Goal: Information Seeking & Learning: Learn about a topic

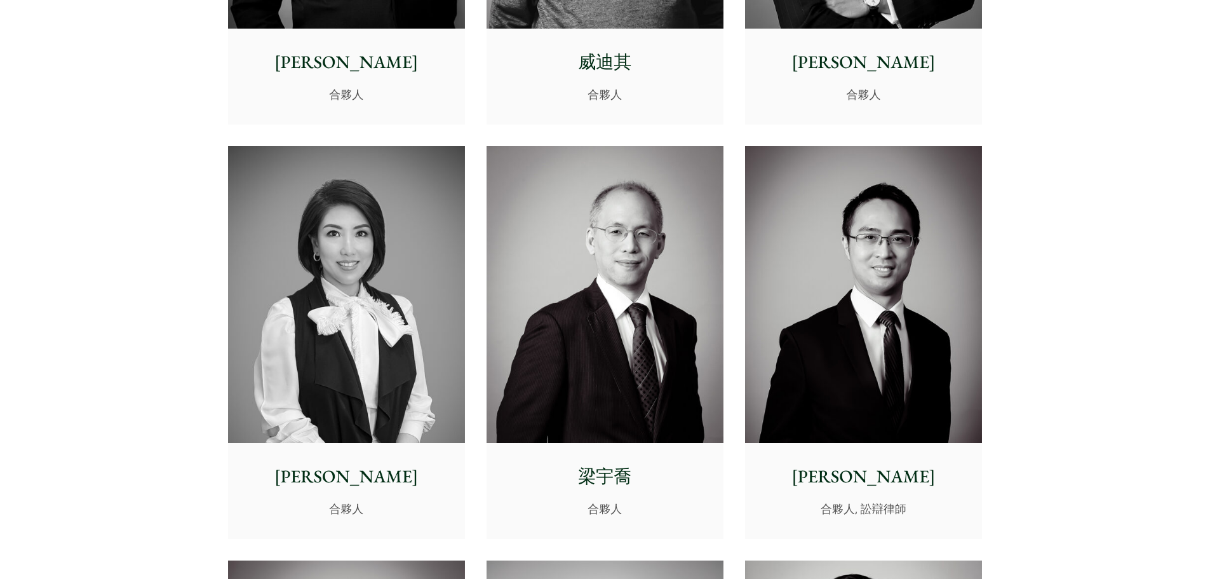
scroll to position [1070, 0]
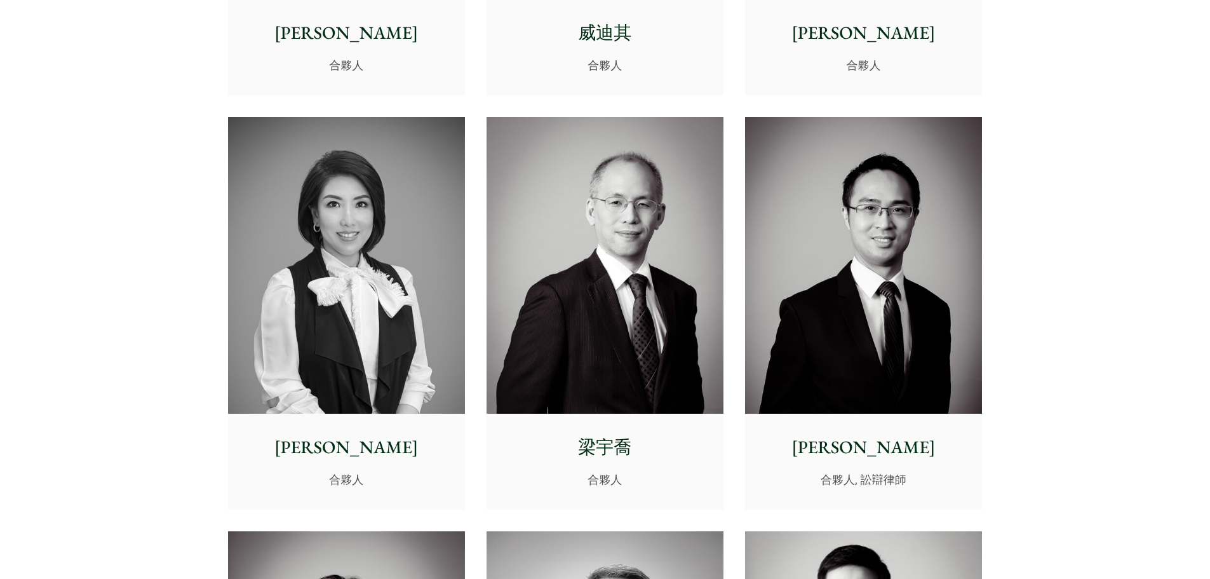
click at [872, 443] on p "黃世傑" at bounding box center [863, 447] width 217 height 27
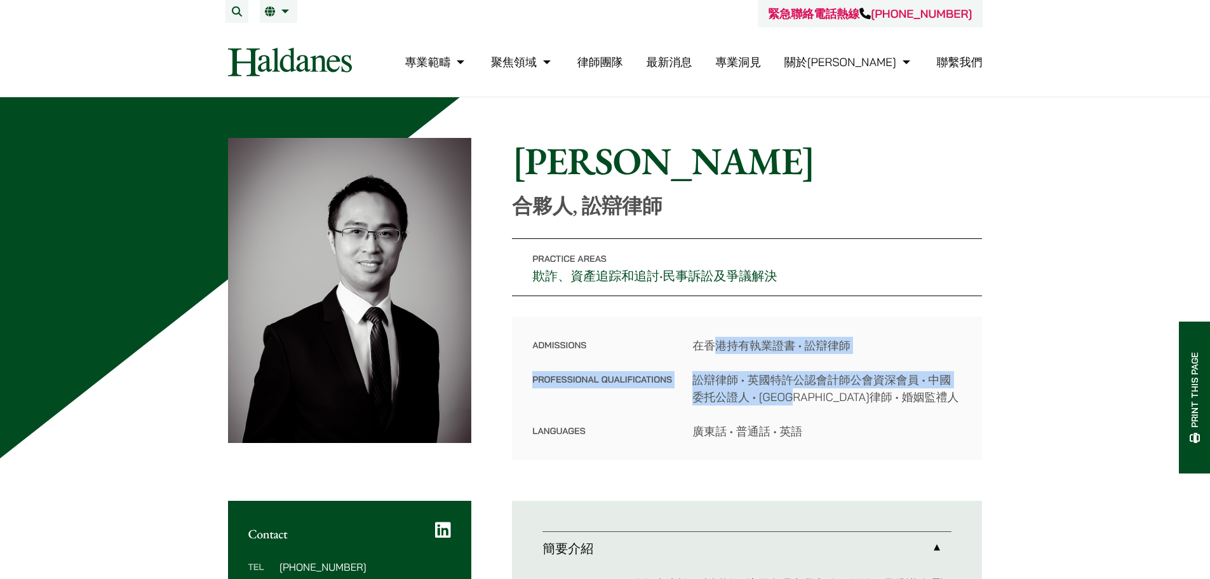
drag, startPoint x: 712, startPoint y: 332, endPoint x: 813, endPoint y: 395, distance: 119.0
click at [813, 395] on div "Admissions 在香港持有執業證書 • 訟辯律師 Professional Qualifications 訟辯律師 • 英國特許公認會計師公會資深會員 …" at bounding box center [747, 388] width 470 height 144
click at [813, 395] on dd "訟辯律師 • 英國特許公認會計師公會資深會員 • 中國委托公證人 • 粵港澳大灣區律師 • 婚姻監禮人" at bounding box center [826, 388] width 269 height 34
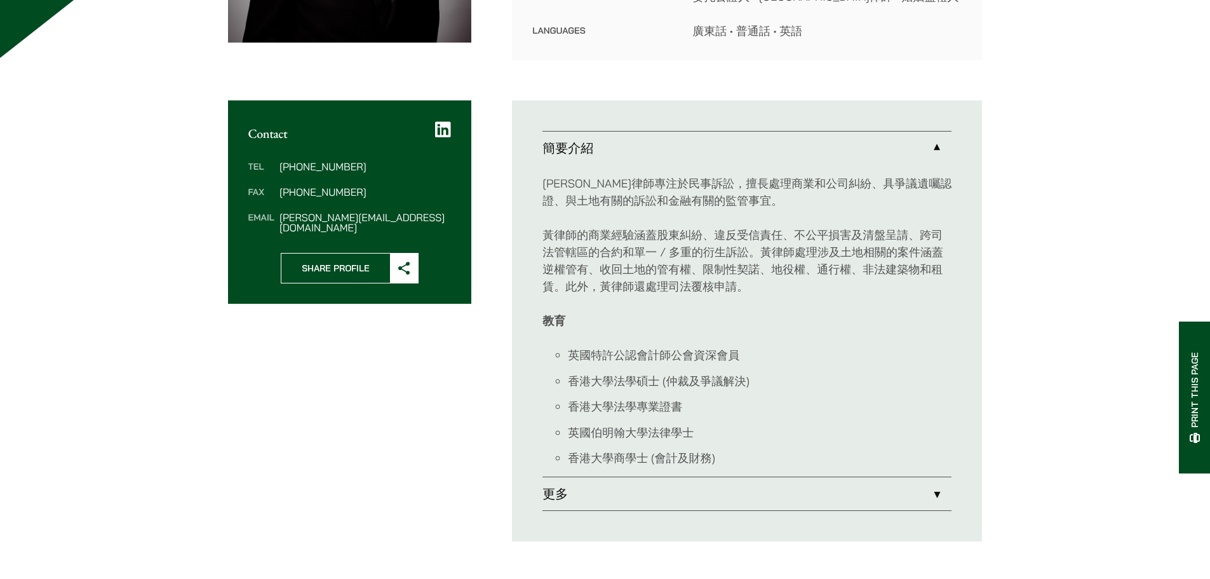
scroll to position [405, 0]
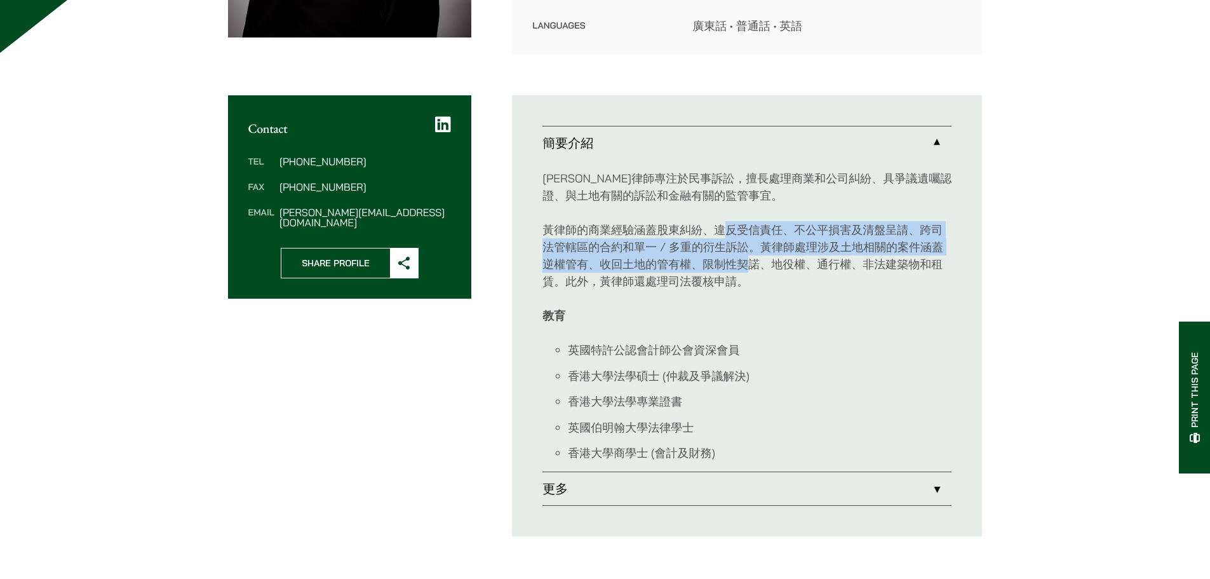
drag, startPoint x: 722, startPoint y: 212, endPoint x: 753, endPoint y: 269, distance: 65.4
click at [753, 269] on div "黃世傑律師專注於民事訴訟，擅長處理商業和公司糾紛、具爭議遺囑認證、與土地有關的訴訟和金融有關的監管事宜。 黃律師的商業經驗涵蓋股東糾紛、違反受信責任、不公平損…" at bounding box center [746, 315] width 409 height 312
click at [753, 269] on p "黃律師的商業經驗涵蓋股東糾紛、違反受信責任、不公平損害及清盤呈請、跨司法管轄區的合約和單一 / 多重的衍生訴訟。黃律師處理涉及土地相關的案件涵蓋逆權管有、收回…" at bounding box center [746, 255] width 409 height 69
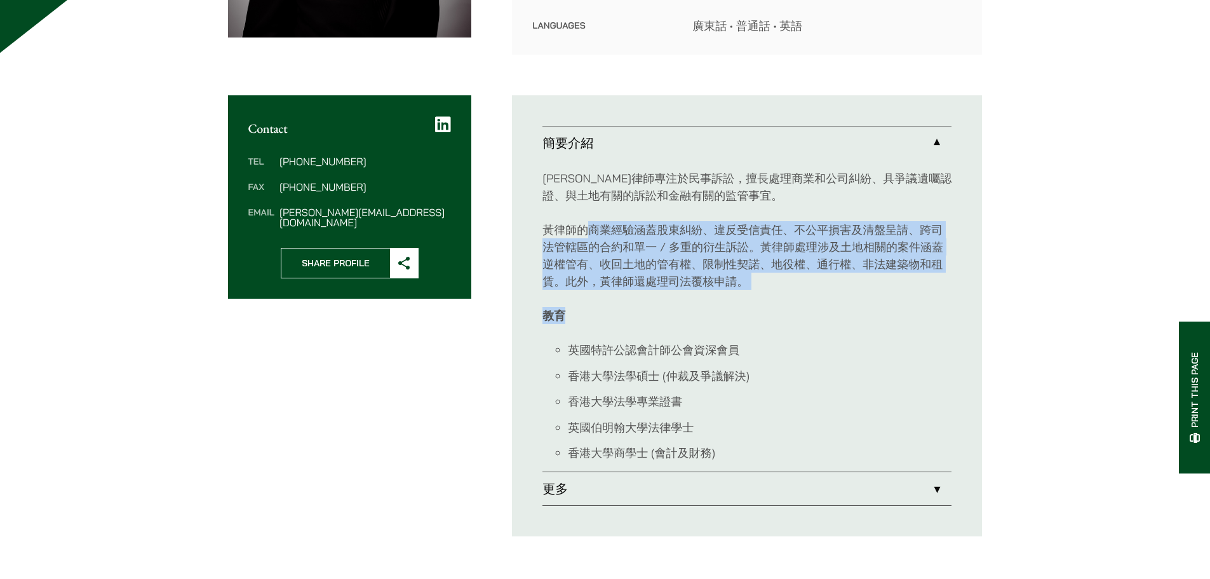
drag, startPoint x: 584, startPoint y: 220, endPoint x: 794, endPoint y: 300, distance: 224.7
click at [794, 300] on div "黃世傑律師專注於民事訴訟，擅長處理商業和公司糾紛、具爭議遺囑認證、與土地有關的訴訟和金融有關的監管事宜。 黃律師的商業經驗涵蓋股東糾紛、違反受信責任、不公平損…" at bounding box center [746, 315] width 409 height 312
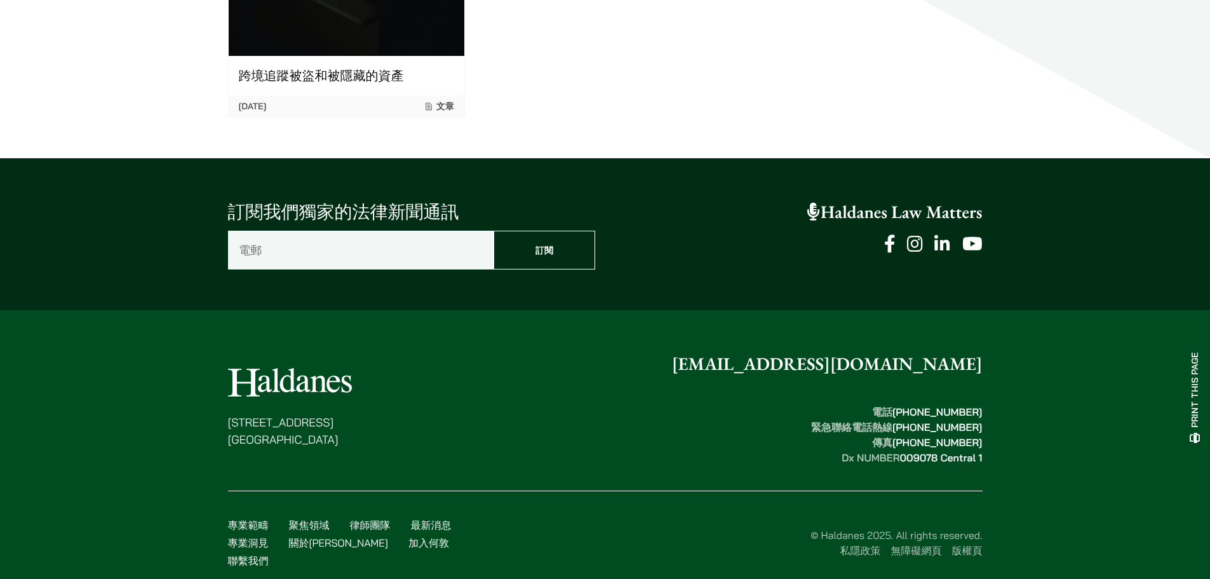
scroll to position [1694, 0]
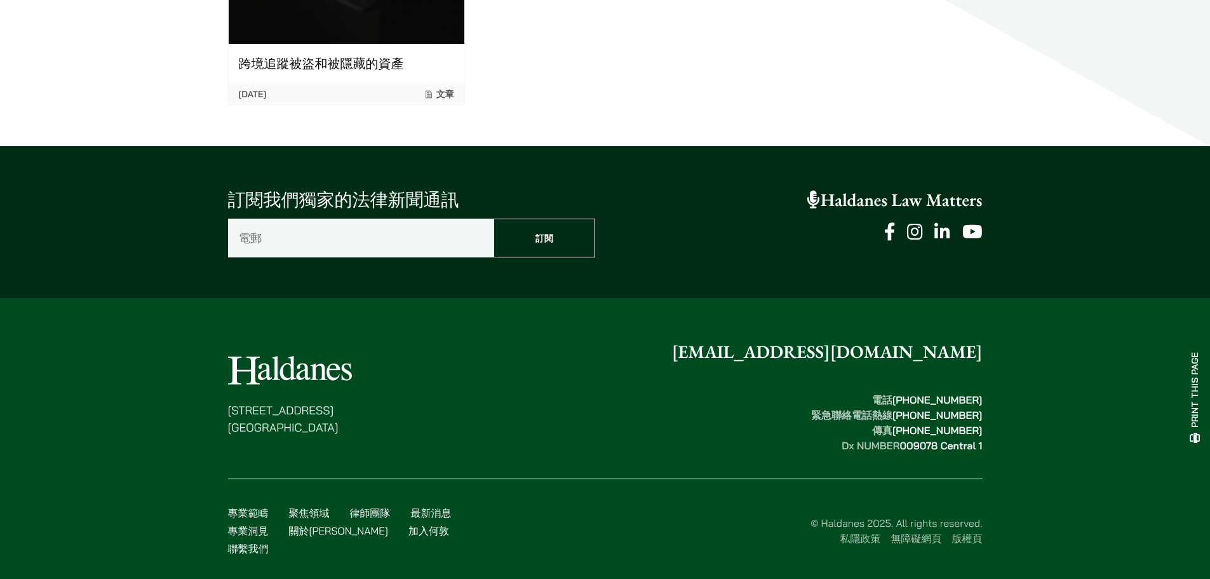
click at [408, 528] on link "加入何敦" at bounding box center [428, 530] width 41 height 13
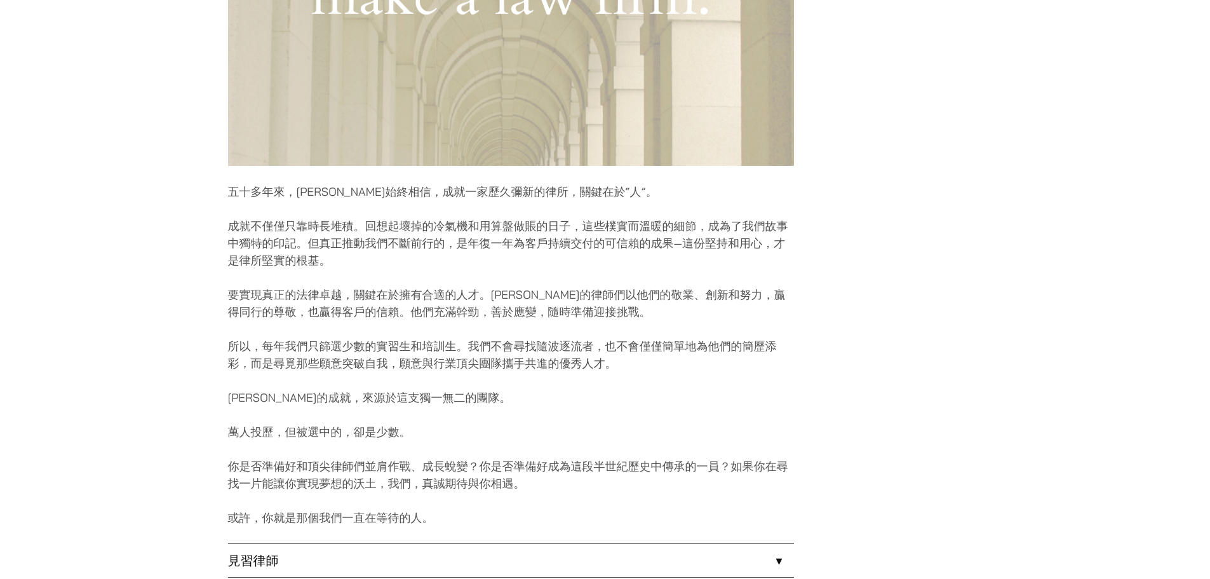
scroll to position [617, 0]
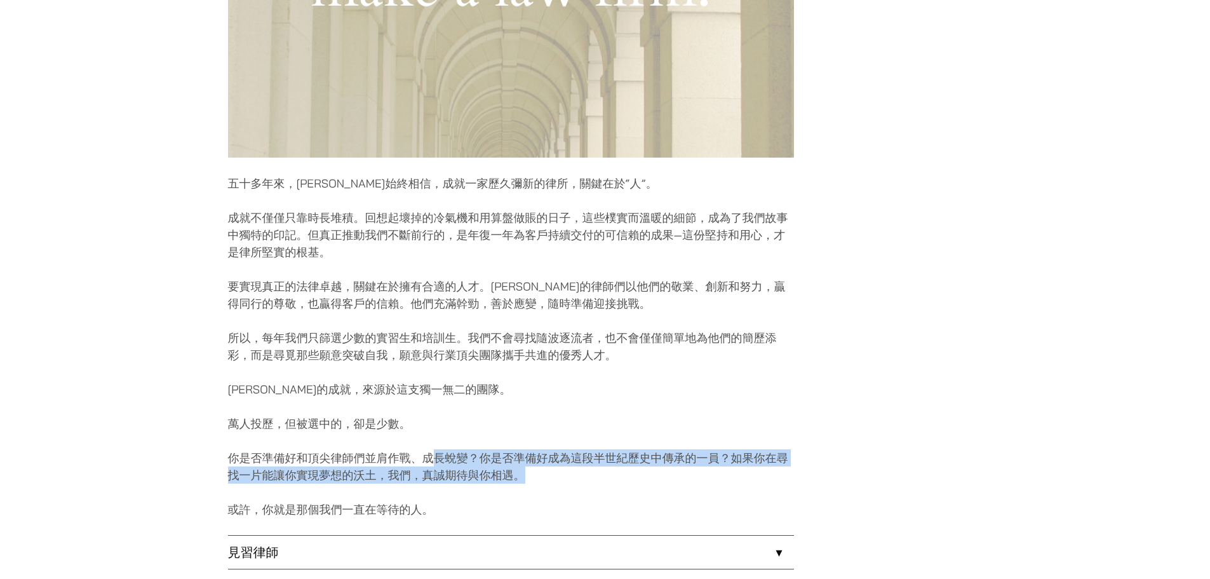
drag, startPoint x: 431, startPoint y: 453, endPoint x: 572, endPoint y: 473, distance: 142.5
click at [572, 473] on p "你是否準備好和頂尖律師們並肩作戰、成長蛻變？你是否準備好成為這段半世紀歷史中傳承的一員？如果你在尋找一片能讓你實現夢想的沃土，我們，真誠期待與你相遇。" at bounding box center [511, 466] width 566 height 34
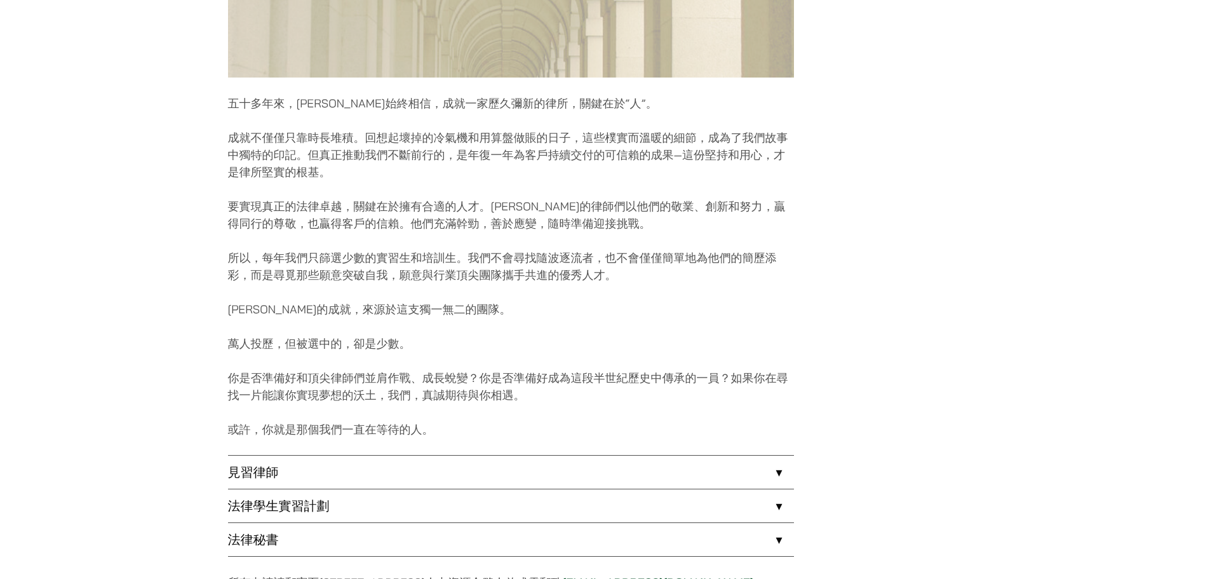
scroll to position [715, 0]
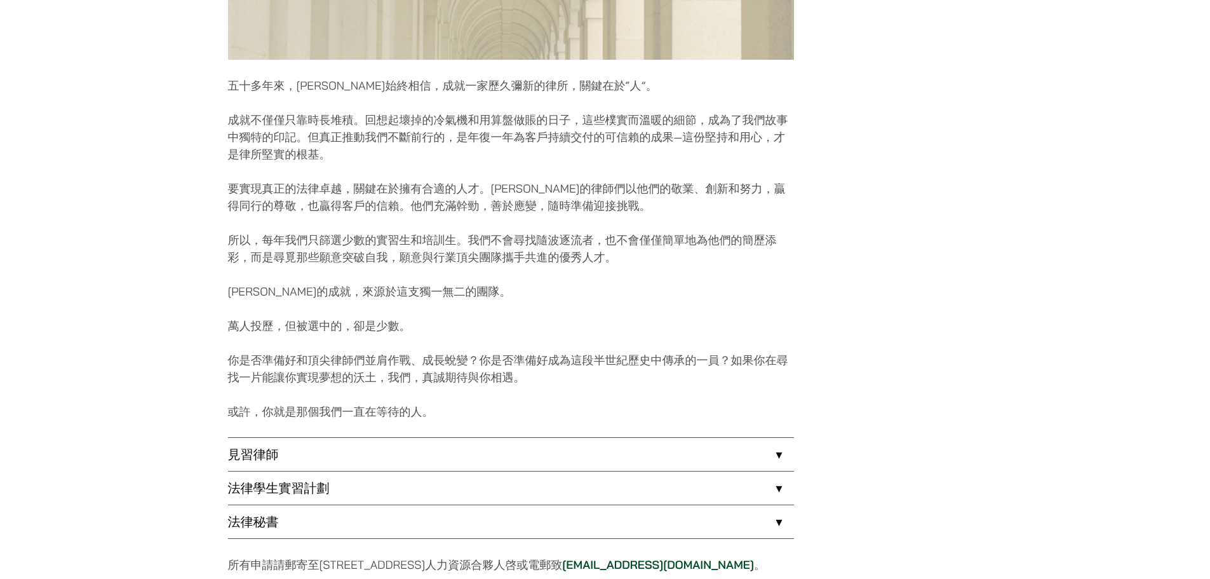
click at [392, 457] on link "見習律師" at bounding box center [511, 454] width 566 height 33
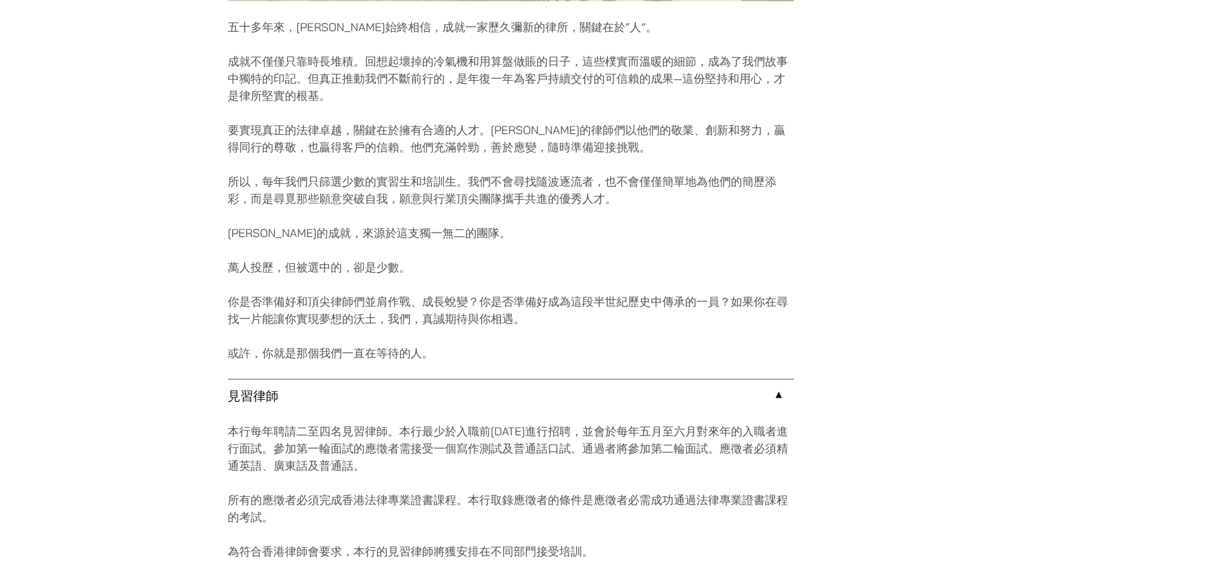
scroll to position [774, 0]
click at [513, 400] on link "見習律師" at bounding box center [511, 395] width 566 height 33
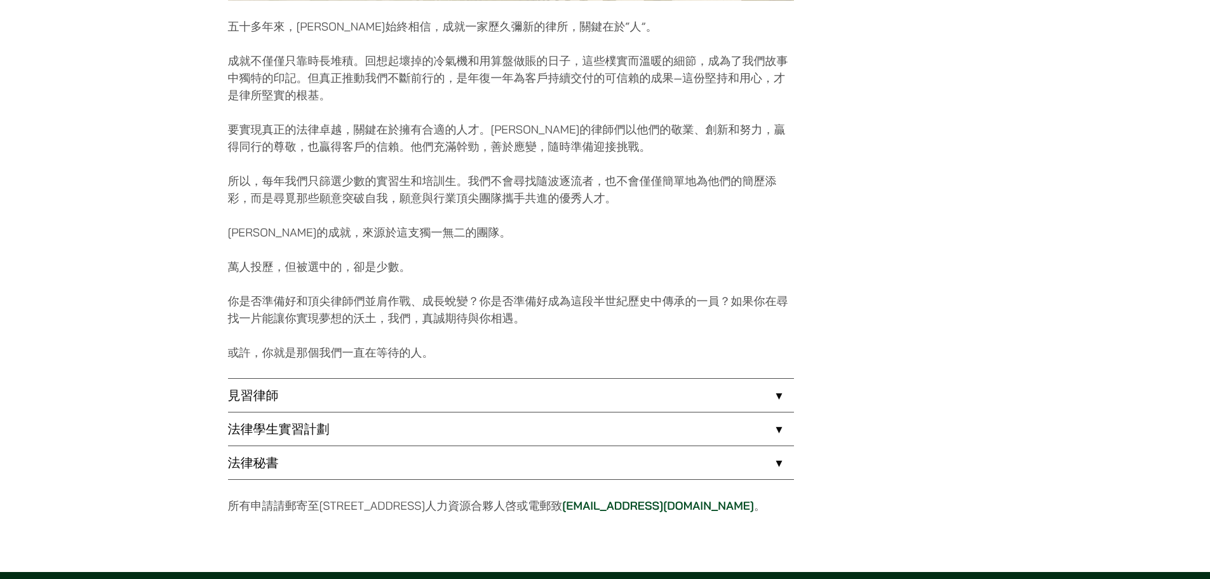
click at [499, 419] on link "法律學生實習計劃" at bounding box center [511, 428] width 566 height 33
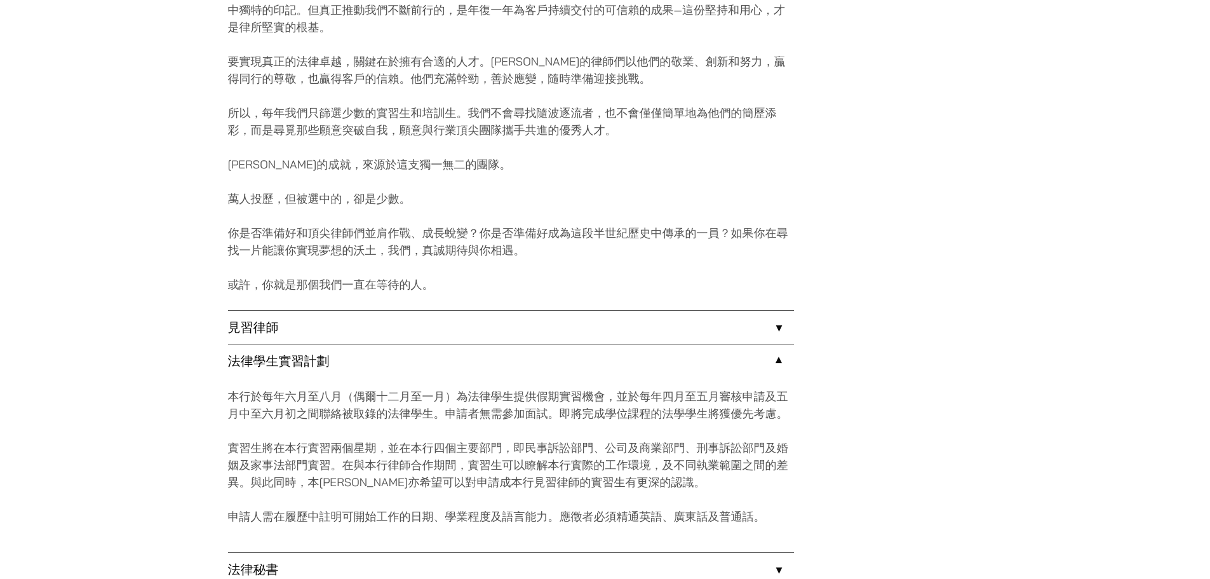
scroll to position [851, 0]
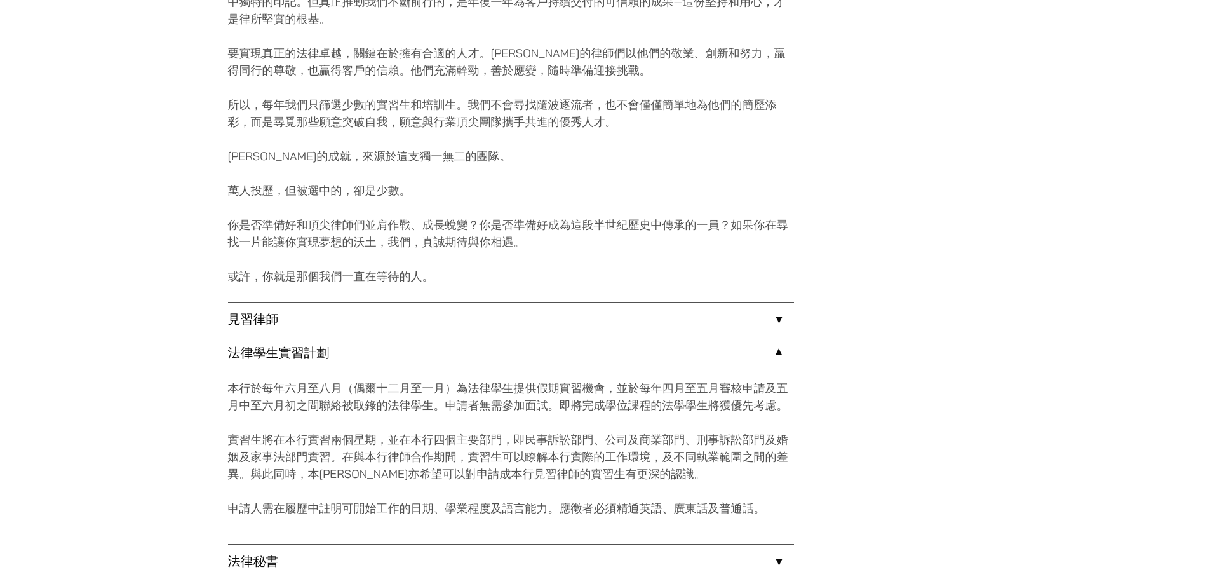
click at [461, 344] on link "法律學生實習計劃" at bounding box center [511, 352] width 566 height 33
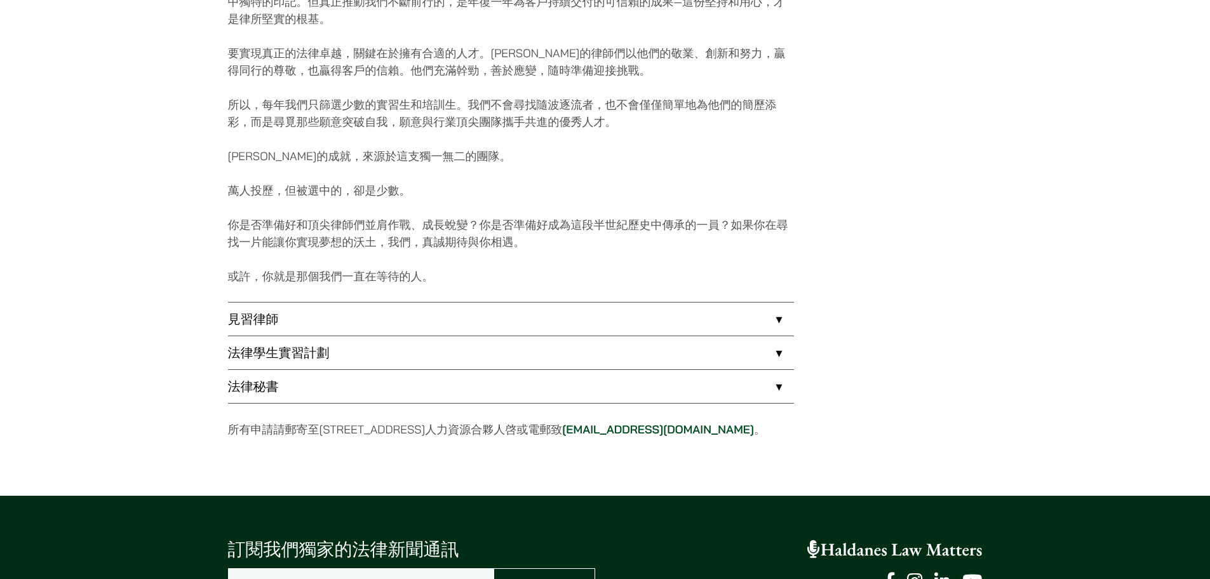
click at [456, 387] on link "法律秘書" at bounding box center [511, 386] width 566 height 33
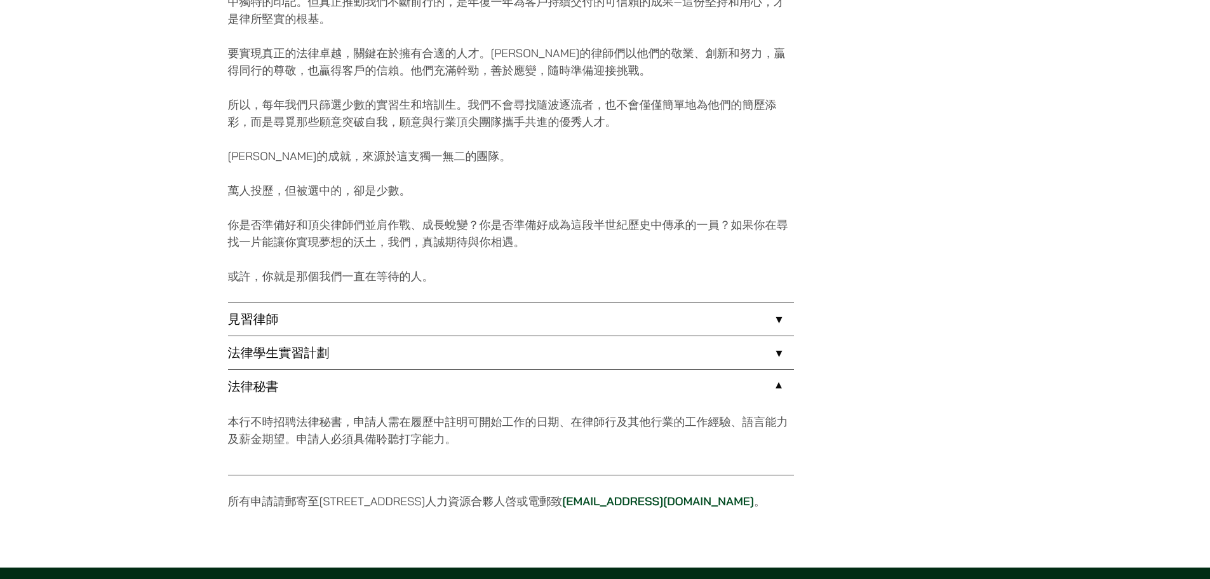
click at [522, 384] on link "法律秘書" at bounding box center [511, 386] width 566 height 33
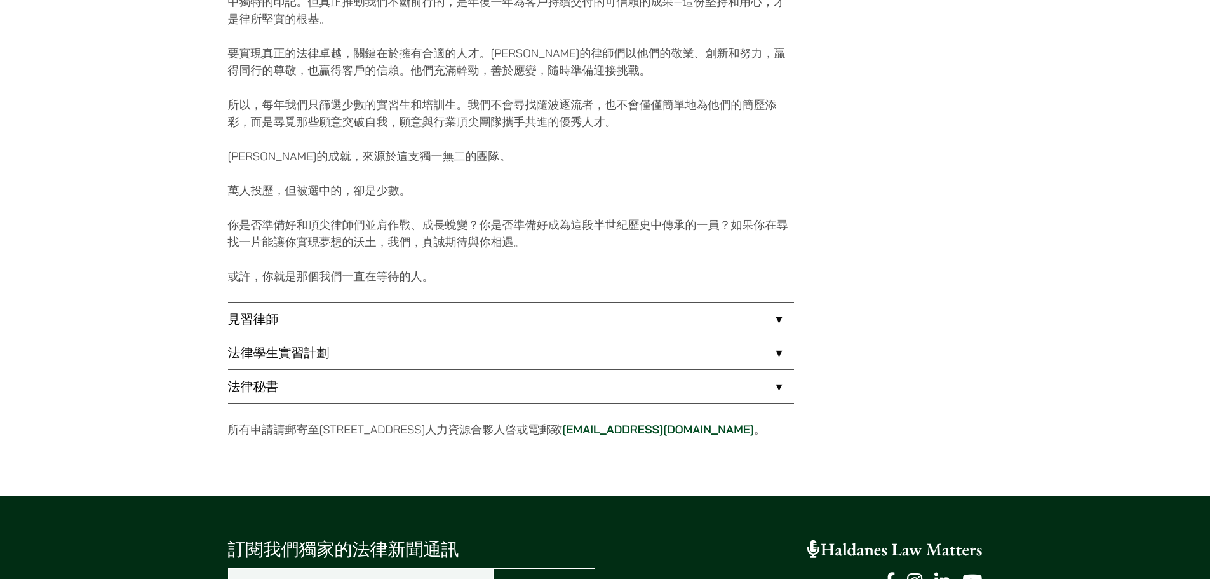
click at [539, 382] on link "法律秘書" at bounding box center [511, 386] width 566 height 33
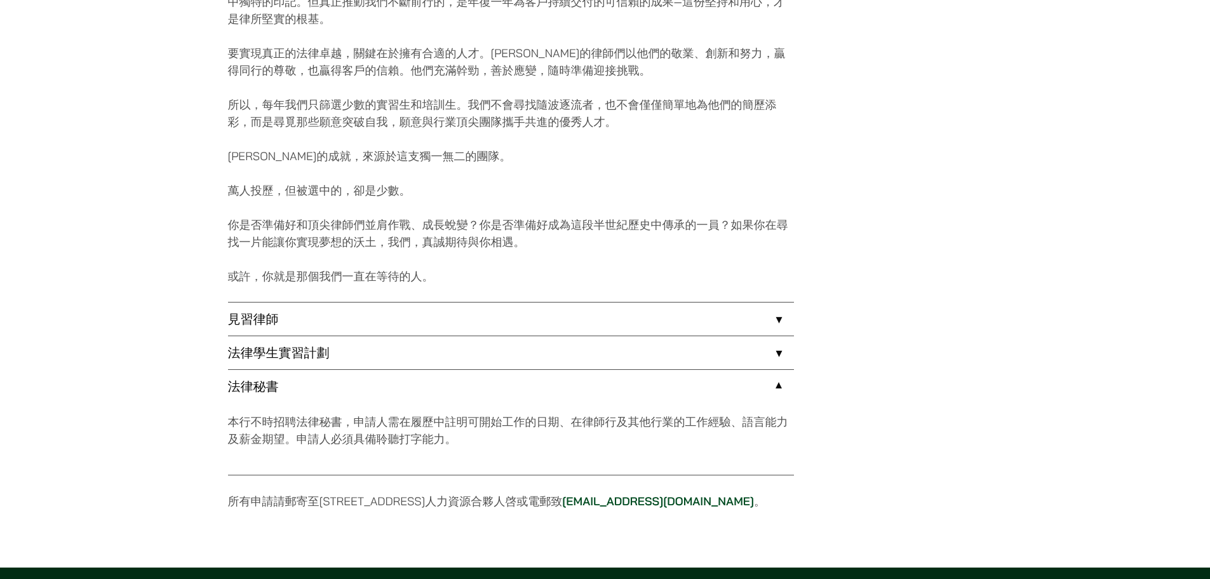
click at [539, 382] on link "法律秘書" at bounding box center [511, 386] width 566 height 33
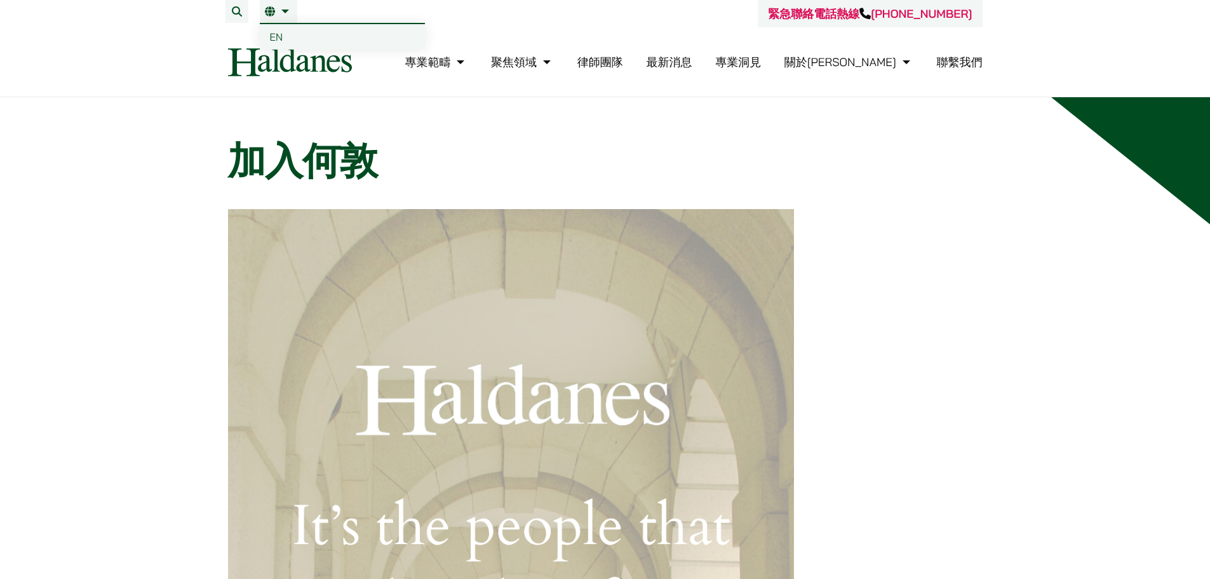
click at [281, 17] on li "繁 EN" at bounding box center [278, 11] width 37 height 23
click at [278, 37] on span "EN" at bounding box center [276, 36] width 13 height 13
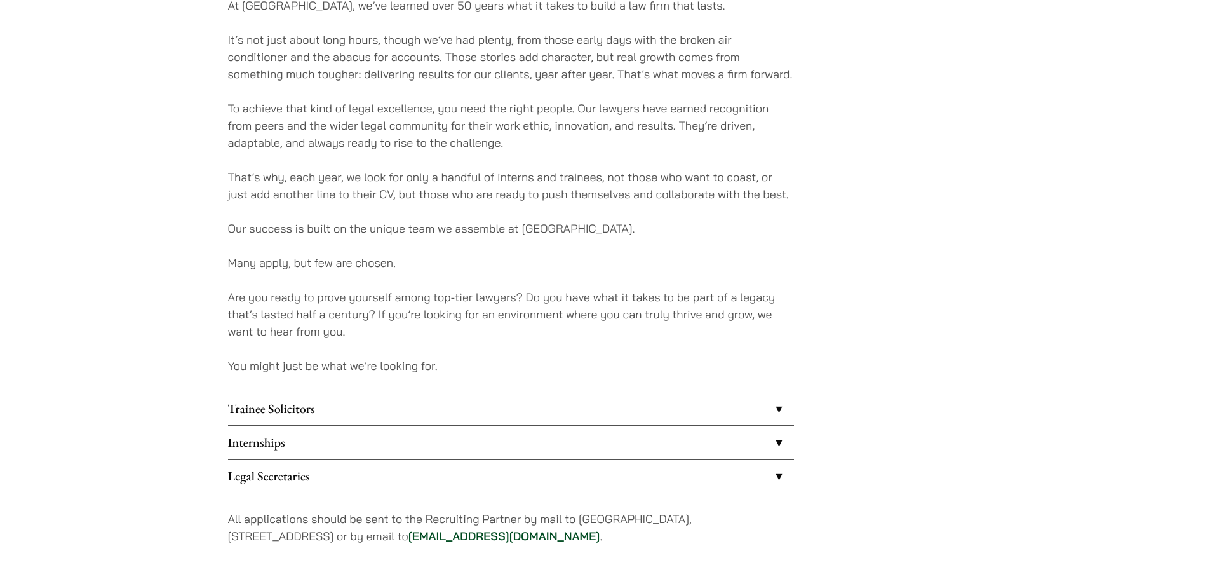
scroll to position [813, 0]
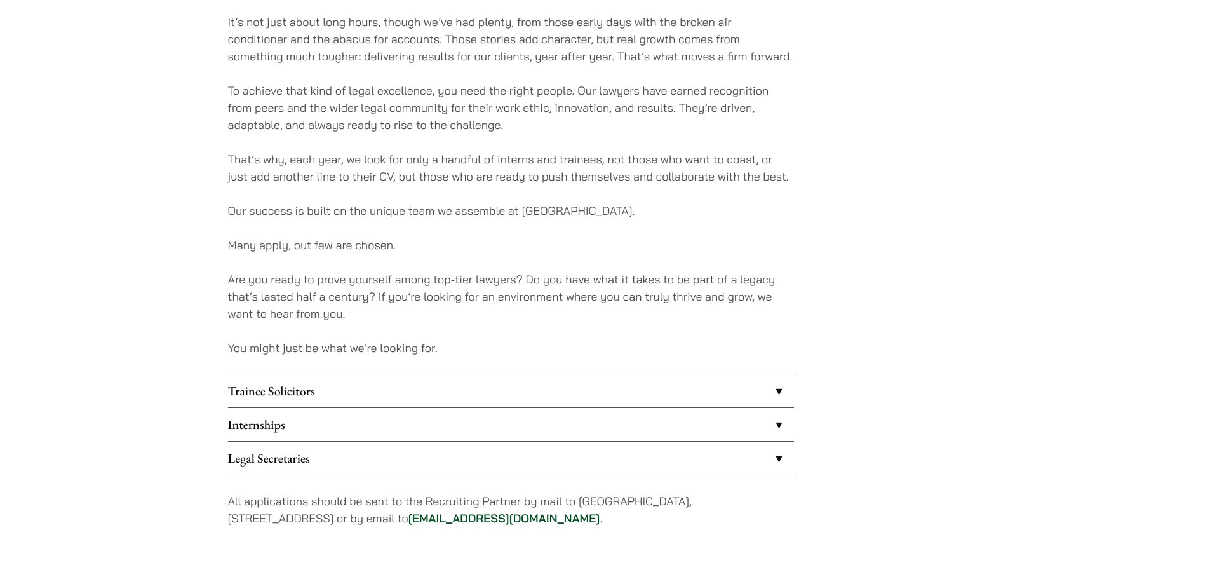
click at [562, 393] on link "Trainee Solicitors" at bounding box center [511, 390] width 566 height 33
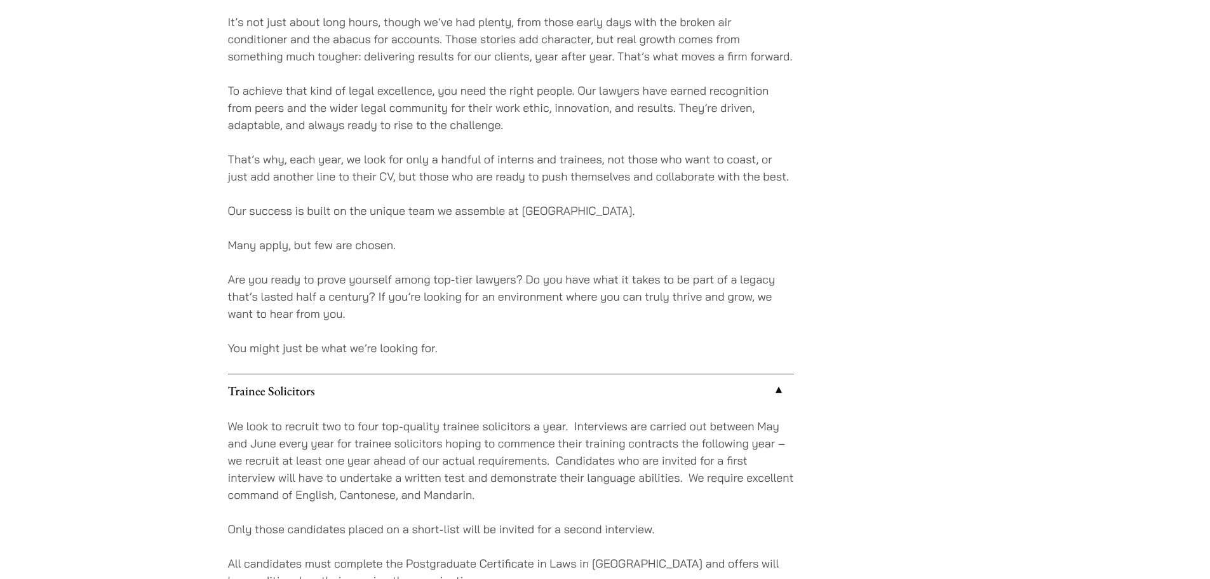
click at [481, 389] on link "Trainee Solicitors" at bounding box center [511, 390] width 566 height 33
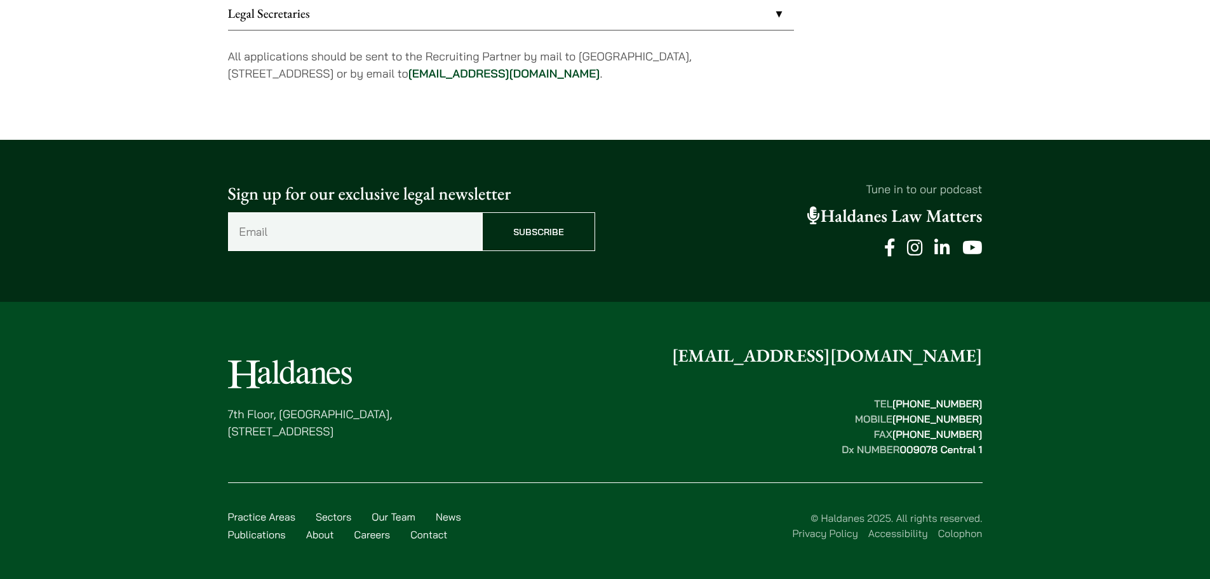
scroll to position [1262, 0]
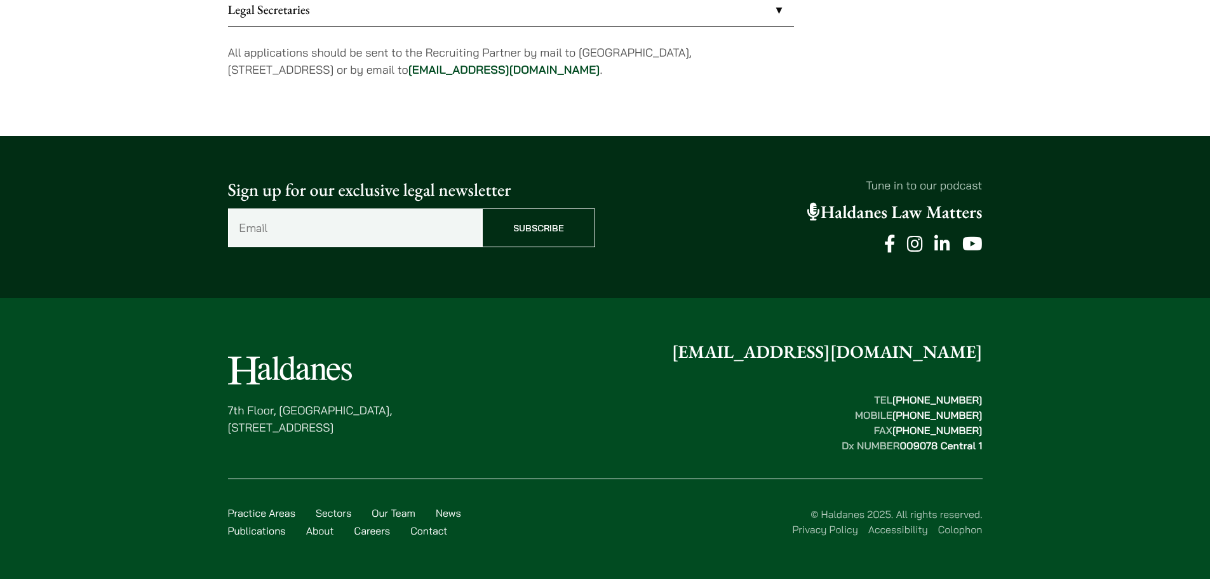
click at [284, 511] on link "Practice Areas" at bounding box center [261, 512] width 67 height 13
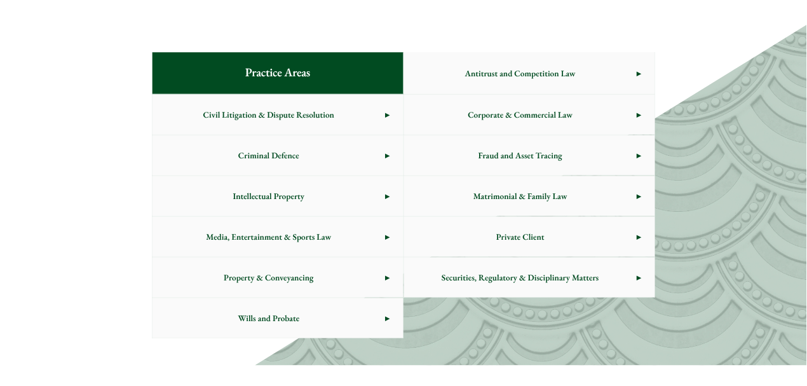
scroll to position [626, 0]
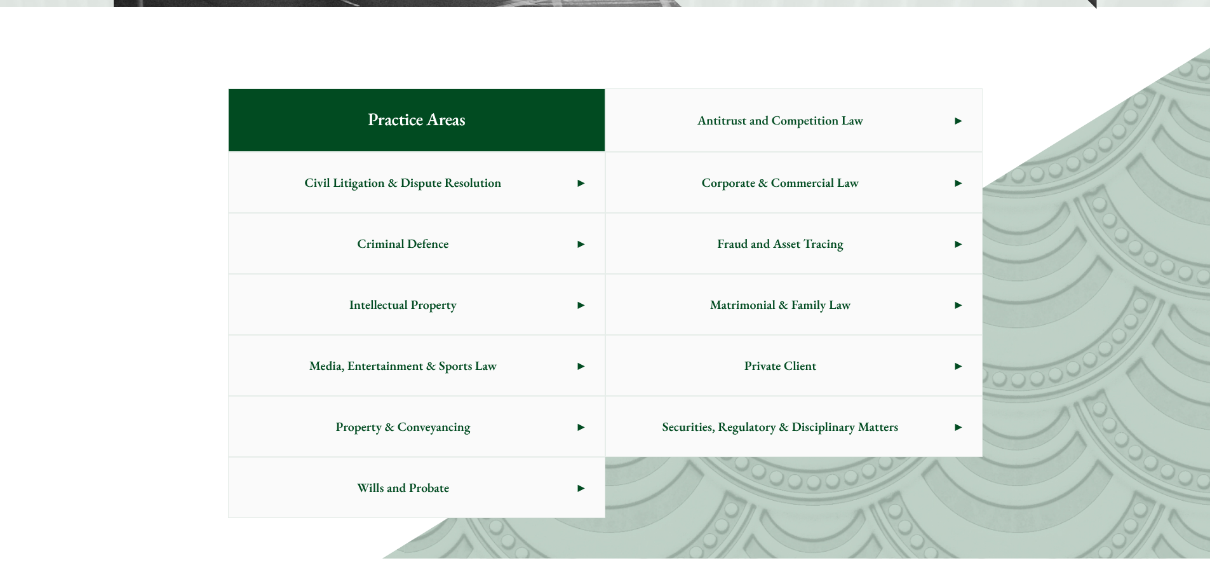
click at [478, 177] on span "Civil Litigation & Dispute Resolution" at bounding box center [403, 182] width 349 height 60
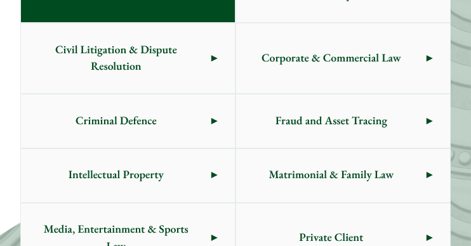
click at [377, 64] on span "Corporate & Commercial Law" at bounding box center [331, 58] width 191 height 53
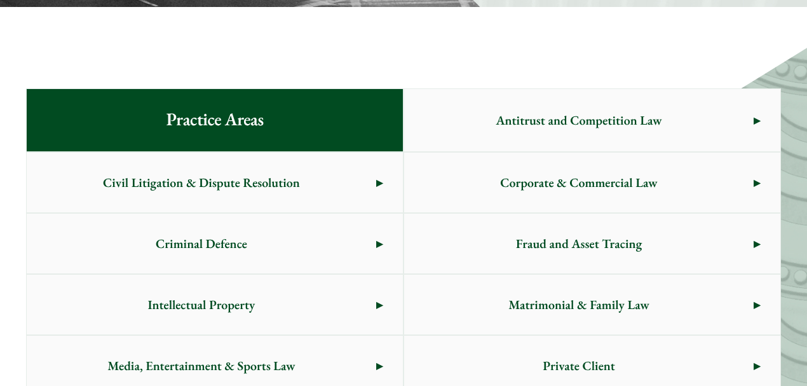
click at [537, 244] on span "Fraud and Asset Tracing" at bounding box center [578, 243] width 349 height 60
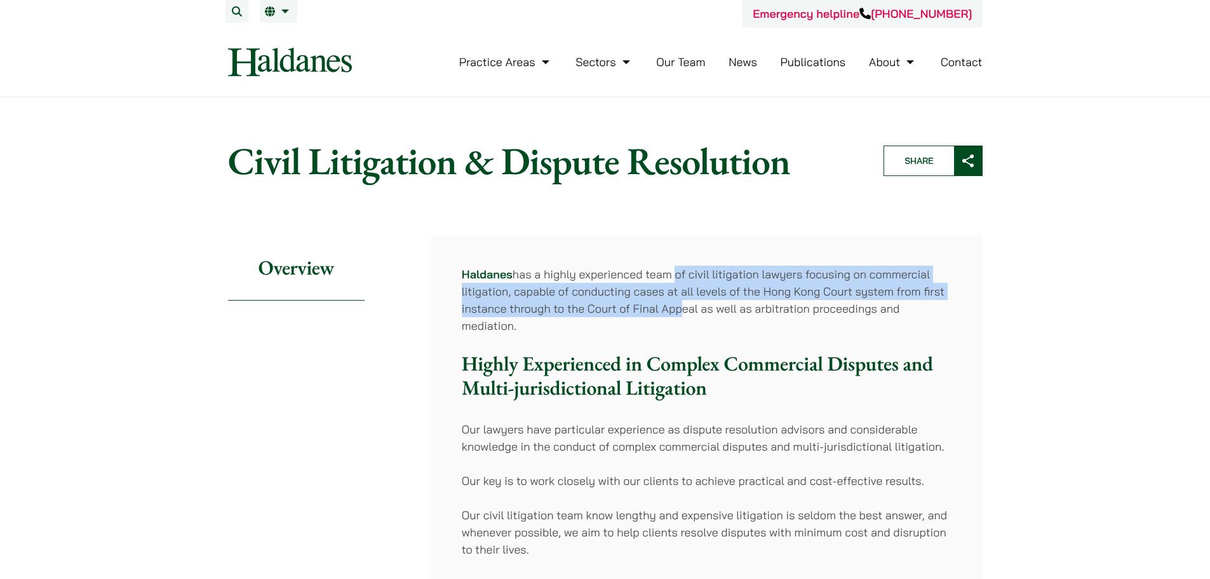
drag, startPoint x: 676, startPoint y: 271, endPoint x: 677, endPoint y: 306, distance: 35.0
click at [677, 306] on p "[PERSON_NAME] has a highly experienced team of civil litigation lawyers focusin…" at bounding box center [707, 300] width 490 height 69
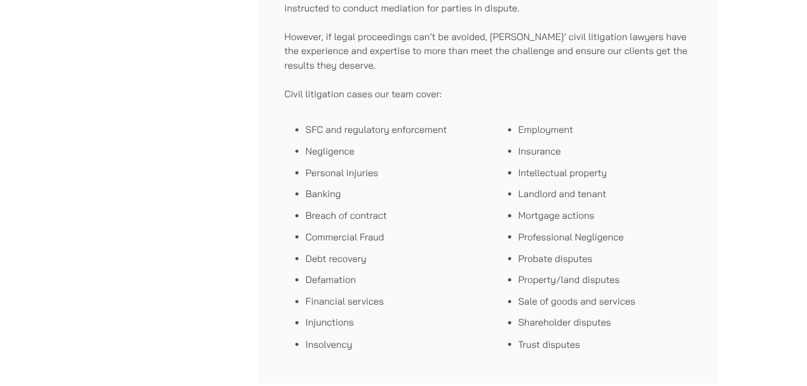
scroll to position [738, 0]
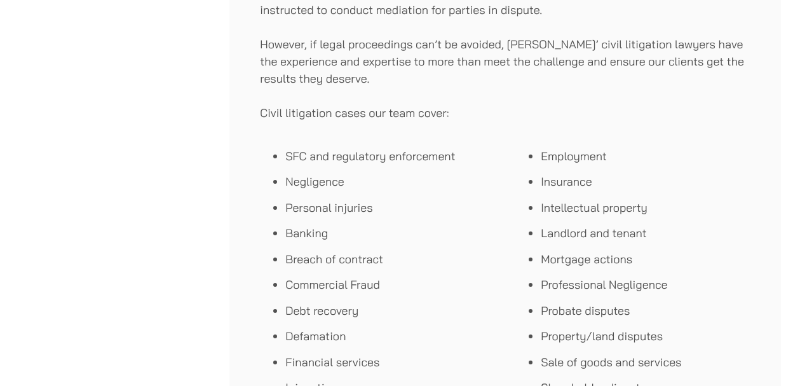
drag, startPoint x: 1219, startPoint y: 0, endPoint x: 489, endPoint y: 175, distance: 750.5
click at [489, 175] on li "Negligence" at bounding box center [390, 181] width 210 height 17
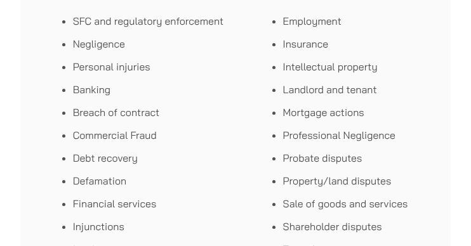
scroll to position [870, 0]
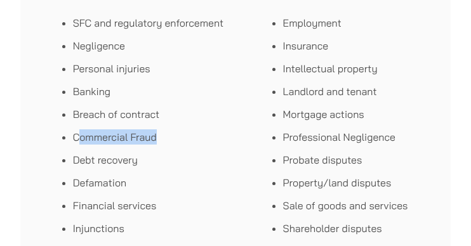
drag, startPoint x: 76, startPoint y: 119, endPoint x: 166, endPoint y: 125, distance: 89.7
click at [166, 130] on li "Commercial Fraud" at bounding box center [156, 137] width 167 height 15
drag, startPoint x: 163, startPoint y: 125, endPoint x: 75, endPoint y: 123, distance: 88.3
click at [75, 130] on li "Commercial Fraud" at bounding box center [156, 137] width 167 height 15
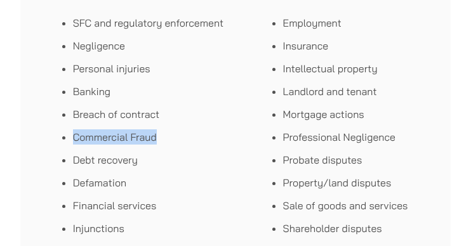
copy li "Commercial Fraud"
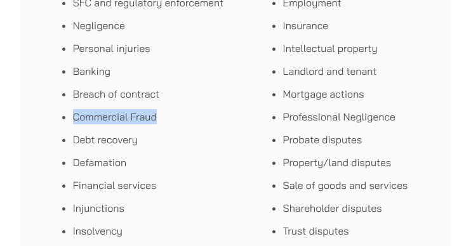
scroll to position [891, 0]
click at [215, 178] on li "Financial services" at bounding box center [156, 185] width 167 height 15
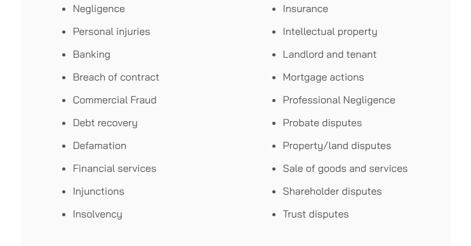
scroll to position [912, 0]
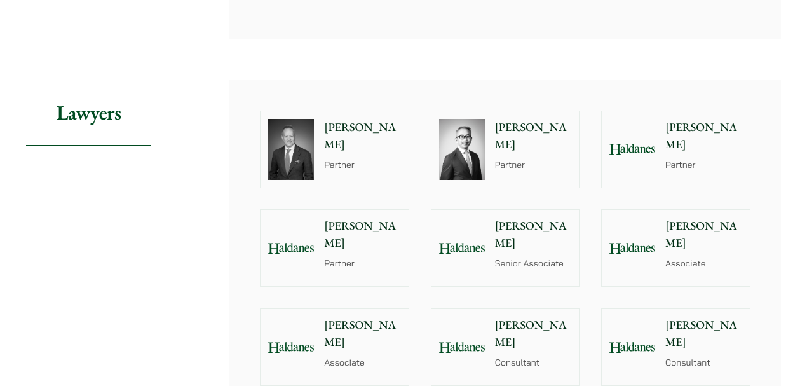
scroll to position [1248, 0]
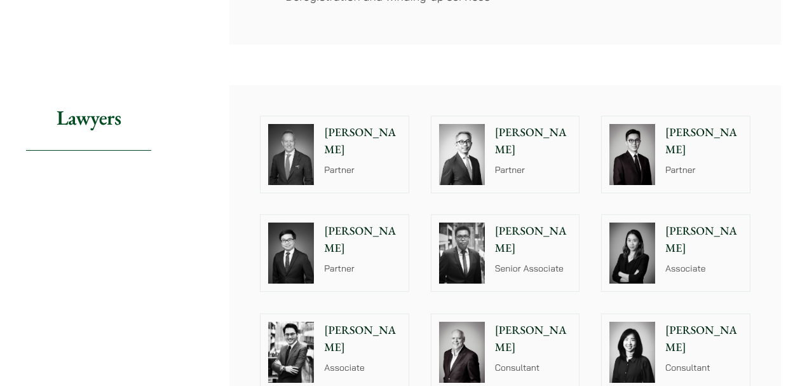
click at [384, 246] on p "Christopher Lin" at bounding box center [362, 338] width 77 height 34
click at [471, 246] on div at bounding box center [632, 253] width 61 height 76
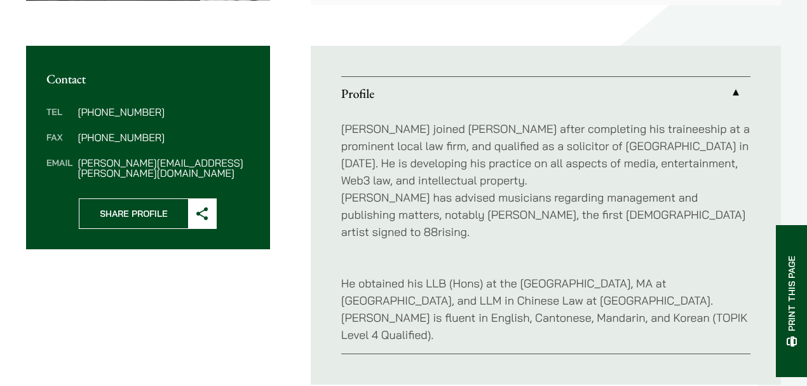
scroll to position [448, 0]
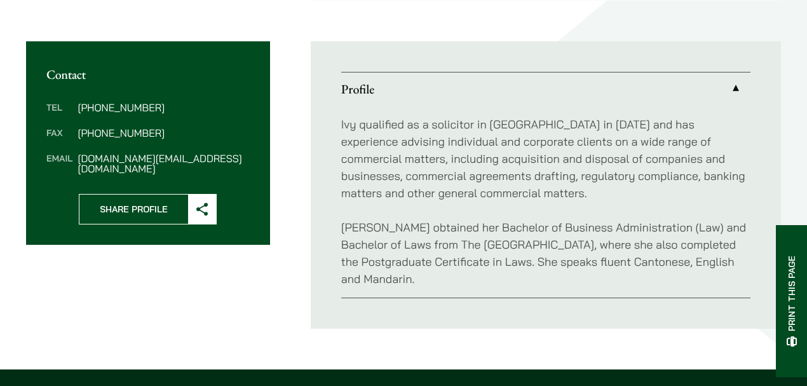
scroll to position [454, 0]
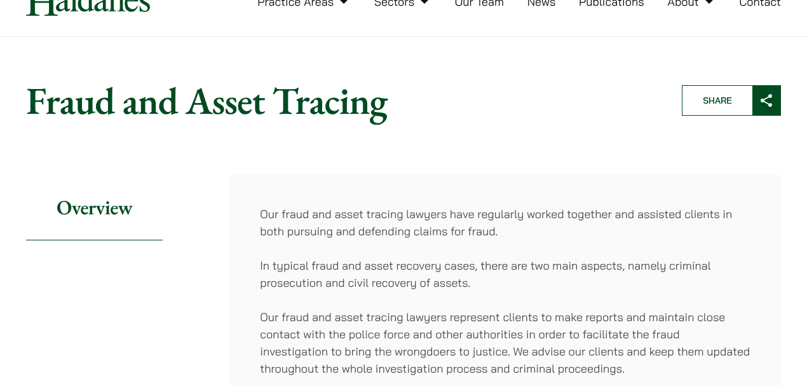
scroll to position [70, 0]
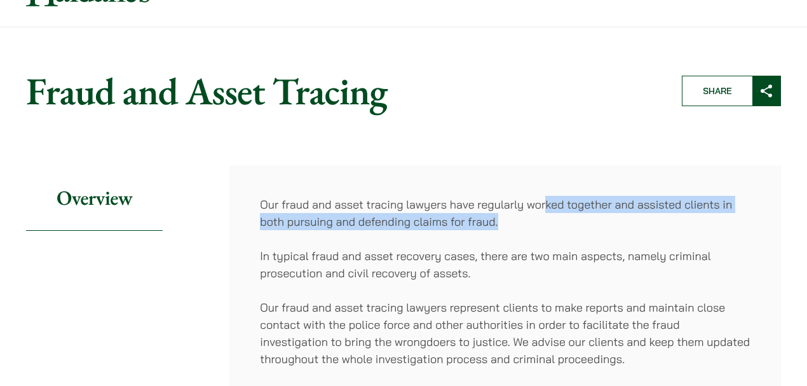
drag, startPoint x: 544, startPoint y: 208, endPoint x: 543, endPoint y: 230, distance: 21.6
click at [543, 230] on div "Our fraud and asset tracing lawyers have regularly worked together and assisted…" at bounding box center [504, 380] width 551 height 431
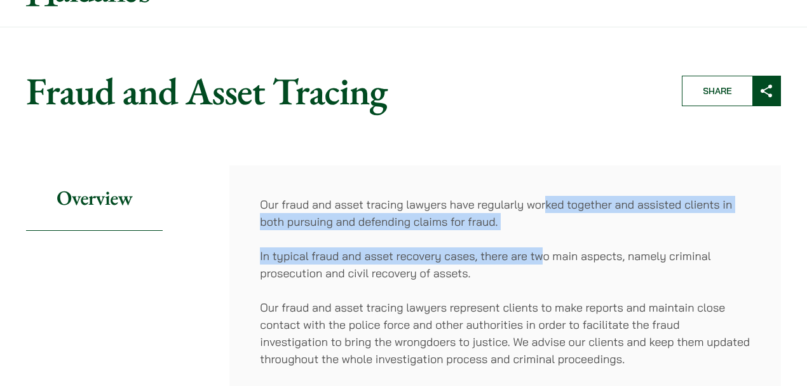
click at [543, 230] on div "Our fraud and asset tracing lawyers have regularly worked together and assisted…" at bounding box center [504, 380] width 551 height 431
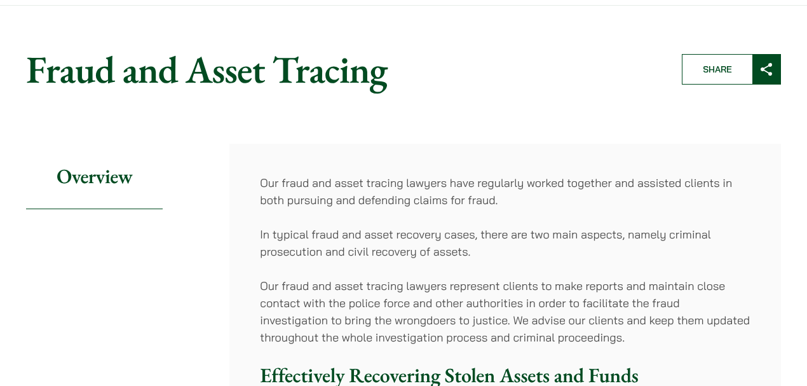
scroll to position [94, 0]
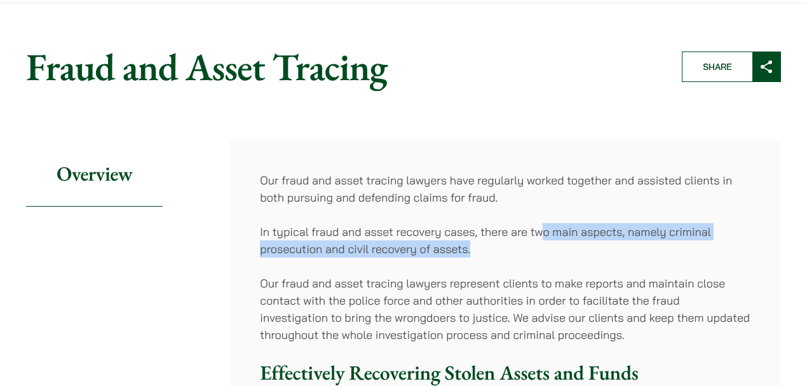
drag, startPoint x: 543, startPoint y: 230, endPoint x: 546, endPoint y: 254, distance: 24.3
click at [546, 254] on p "In typical fraud and asset recovery cases, there are two main aspects, namely c…" at bounding box center [505, 240] width 490 height 34
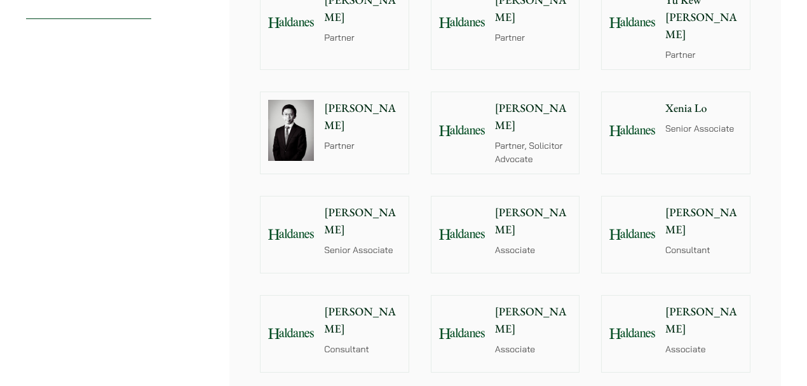
scroll to position [755, 0]
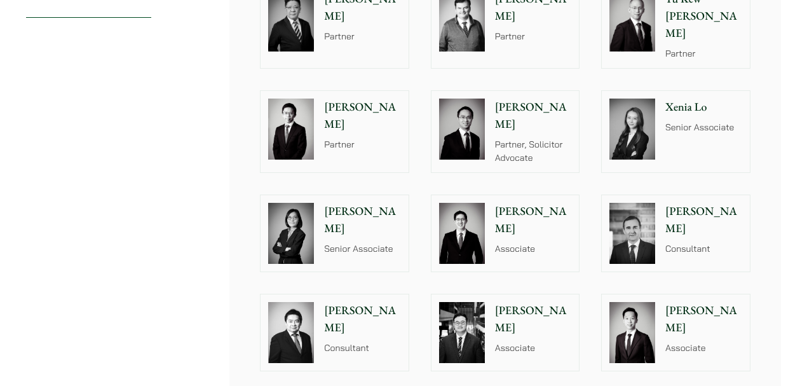
click at [546, 252] on div "Patrick Lui Associate" at bounding box center [535, 233] width 87 height 76
click at [636, 302] on img at bounding box center [632, 332] width 46 height 61
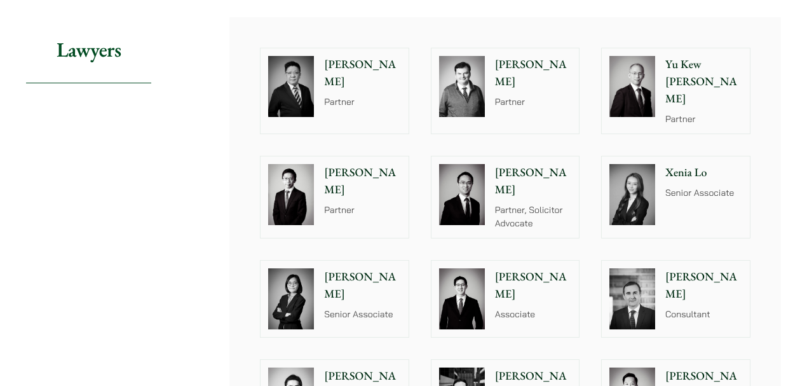
scroll to position [678, 0]
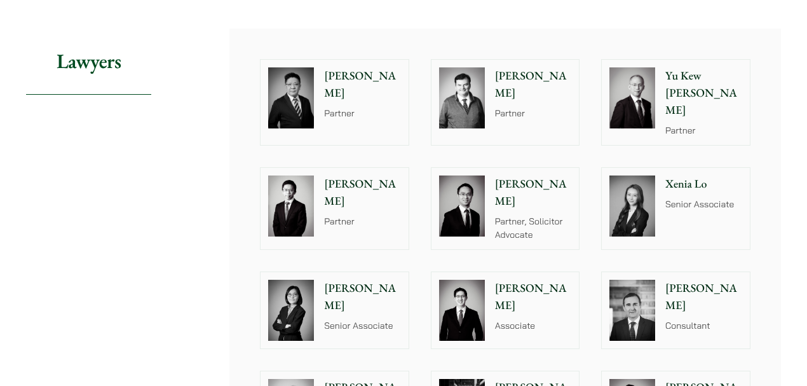
click at [320, 290] on div at bounding box center [290, 310] width 61 height 76
click at [640, 194] on img at bounding box center [632, 205] width 46 height 61
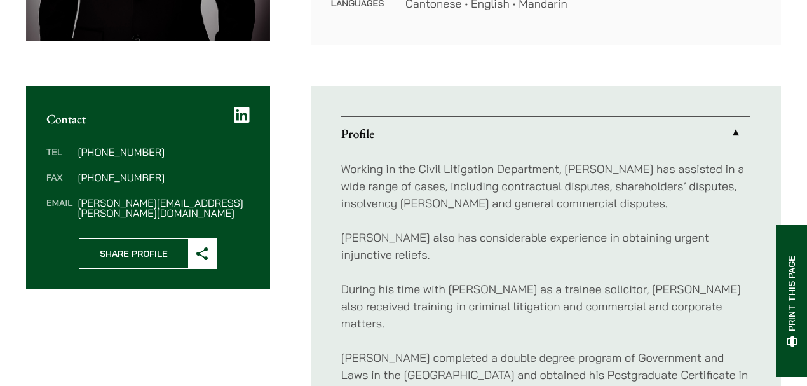
scroll to position [403, 0]
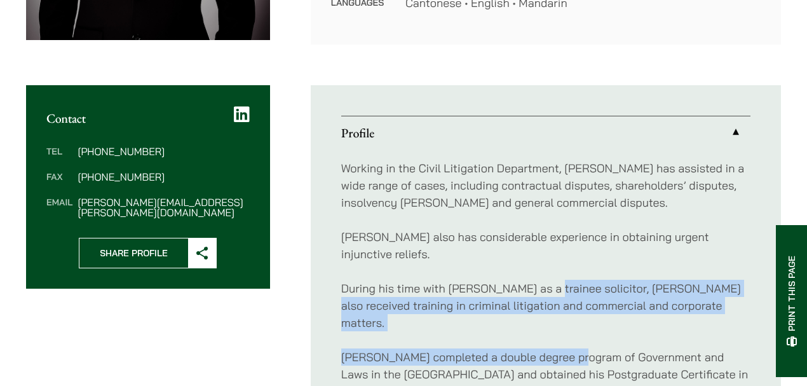
drag, startPoint x: 546, startPoint y: 248, endPoint x: 573, endPoint y: 302, distance: 60.2
click at [573, 302] on div "Working in the Civil Litigation Department, Patrick has assisted in a wide rang…" at bounding box center [545, 356] width 409 height 415
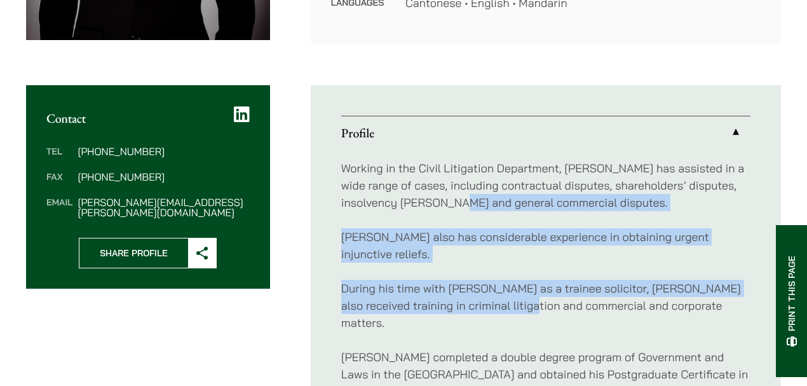
drag, startPoint x: 492, startPoint y: 199, endPoint x: 523, endPoint y: 291, distance: 96.8
click at [523, 291] on div "Working in the Civil Litigation Department, Patrick has assisted in a wide rang…" at bounding box center [545, 356] width 409 height 415
click at [523, 291] on p "During his time with Haldanes as a trainee solicitor, Patrick also received tra…" at bounding box center [545, 304] width 409 height 51
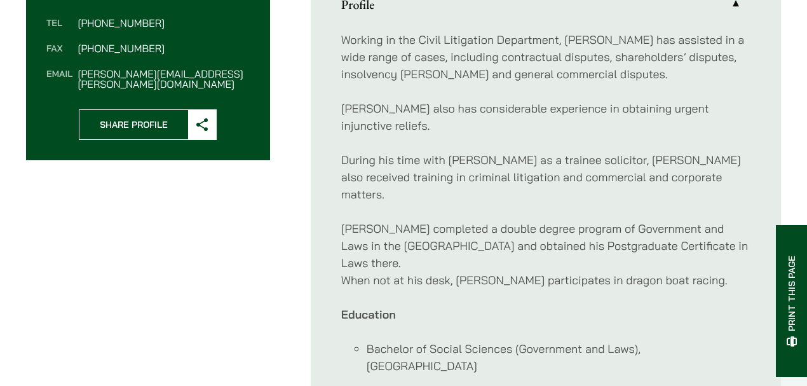
scroll to position [573, 0]
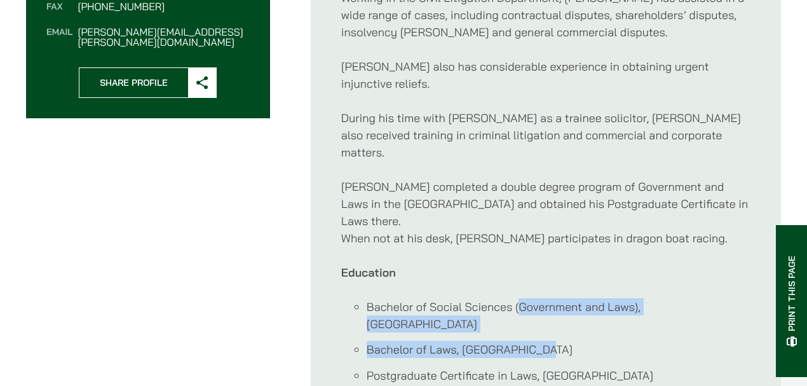
drag, startPoint x: 521, startPoint y: 271, endPoint x: 530, endPoint y: 309, distance: 38.5
click at [530, 309] on ul "Bachelor of Social Sciences (Government and Laws), University of Hong Kong Bach…" at bounding box center [545, 341] width 409 height 86
click at [530, 340] on li "Bachelor of Laws, University of Hong Kong" at bounding box center [559, 348] width 384 height 17
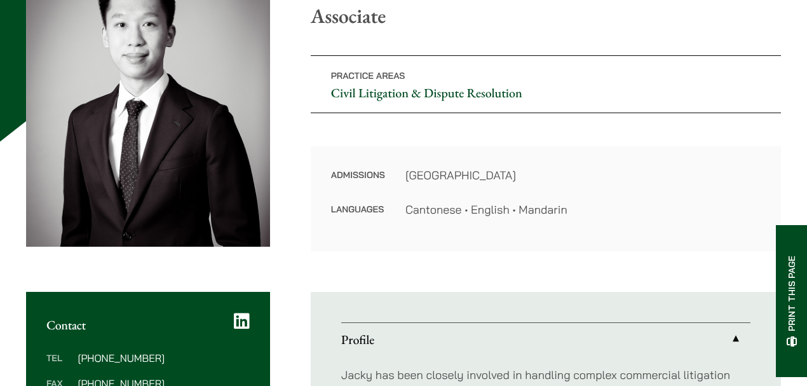
scroll to position [193, 0]
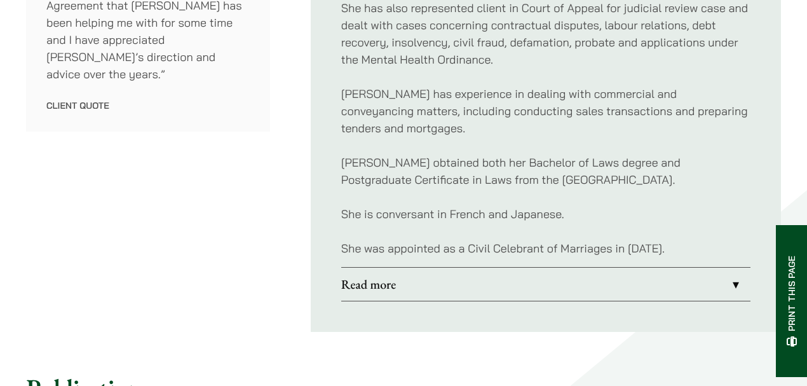
scroll to position [807, 0]
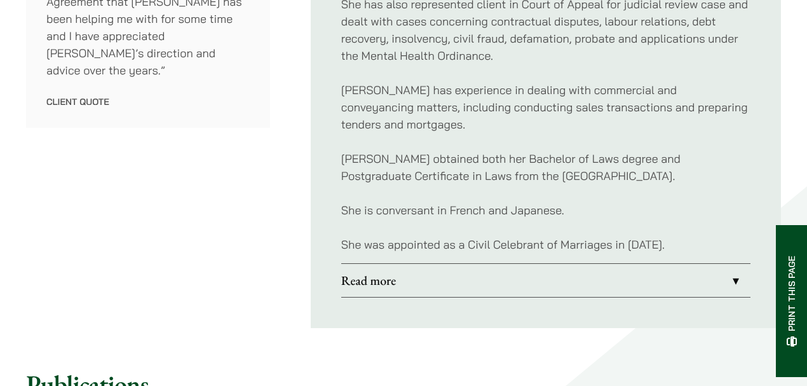
click at [369, 285] on link "Read more" at bounding box center [545, 280] width 409 height 33
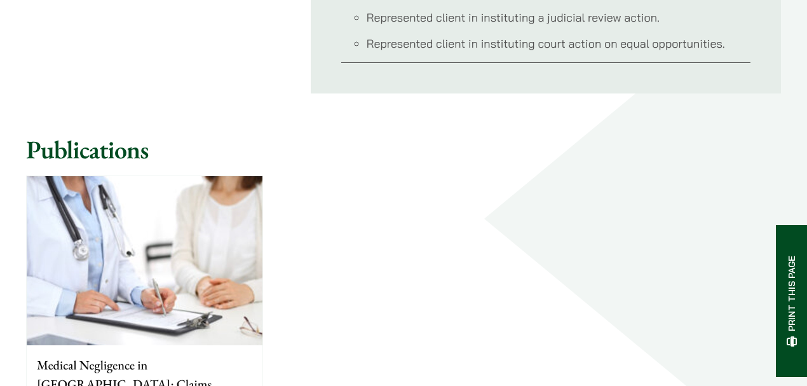
scroll to position [1064, 0]
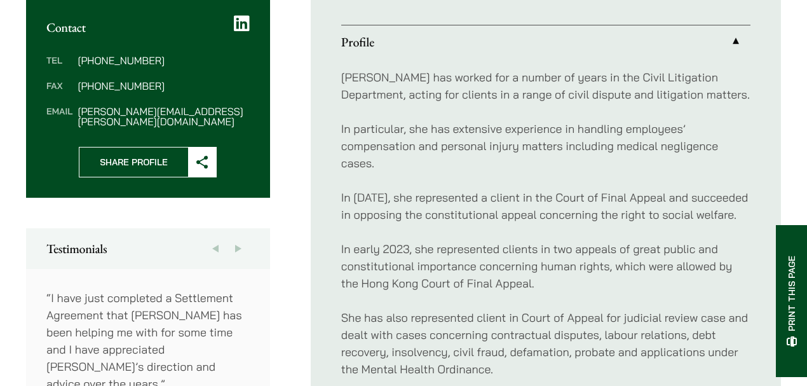
scroll to position [487, 0]
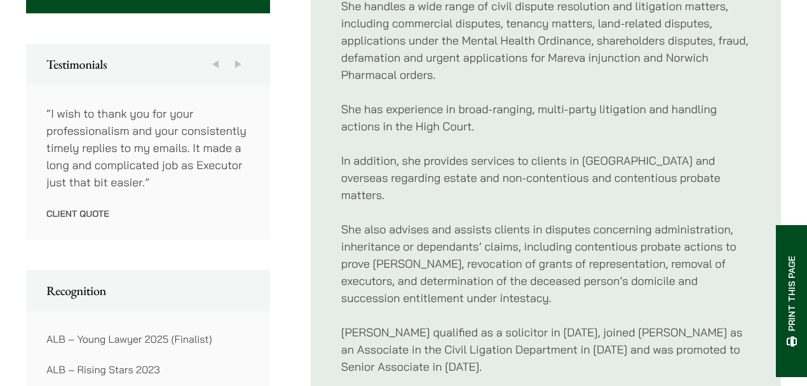
scroll to position [790, 0]
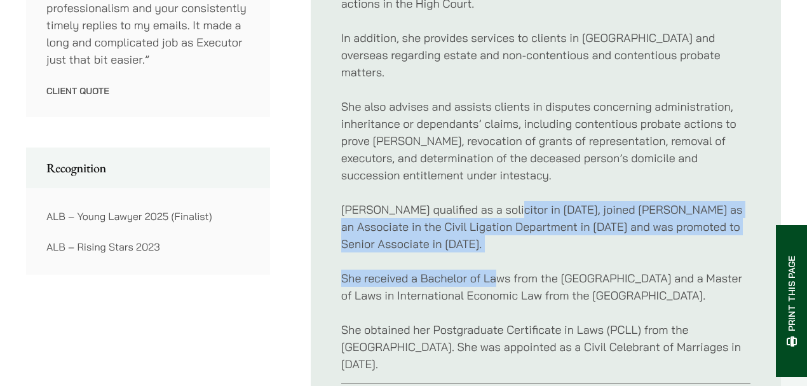
drag, startPoint x: 497, startPoint y: 197, endPoint x: 495, endPoint y: 236, distance: 38.8
click at [495, 236] on div "Xenia acts for a broad spectrum of clients, such as multinational corporations,…" at bounding box center [545, 72] width 409 height 621
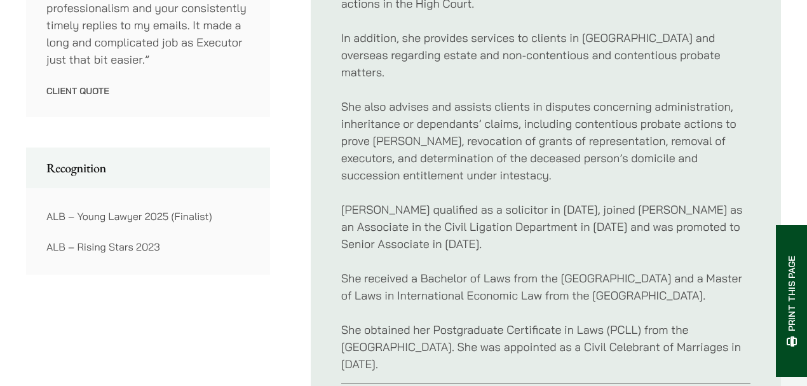
drag, startPoint x: 495, startPoint y: 236, endPoint x: 502, endPoint y: 291, distance: 55.6
click div "Xenia acts for a broad spectrum of clients, such as multinational corporations,…"
click p "She received a Bachelor of Laws from the University of Exeter and a Master of L…"
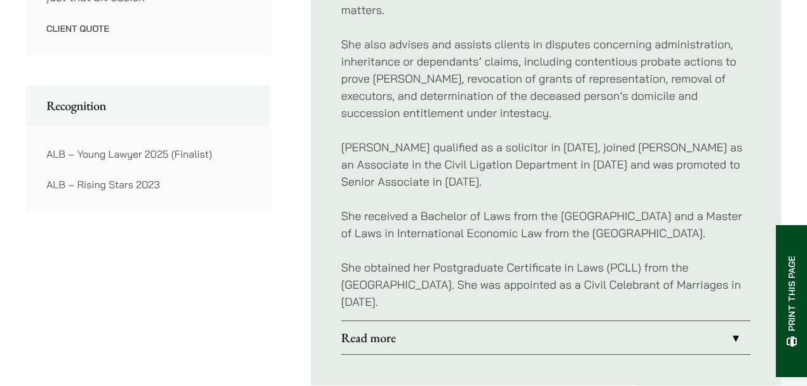
scroll to position [863, 0]
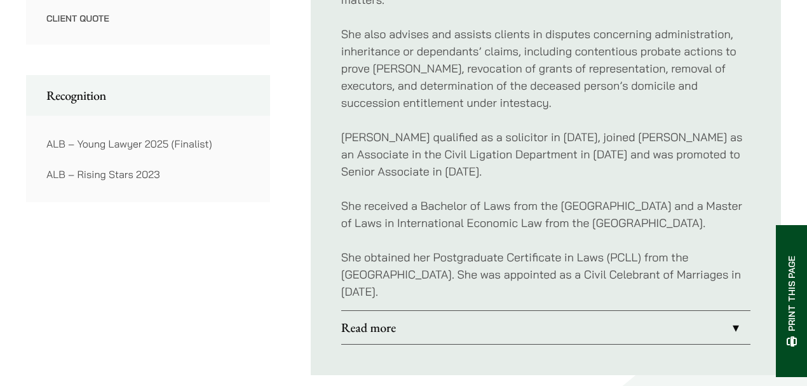
click link "Read more"
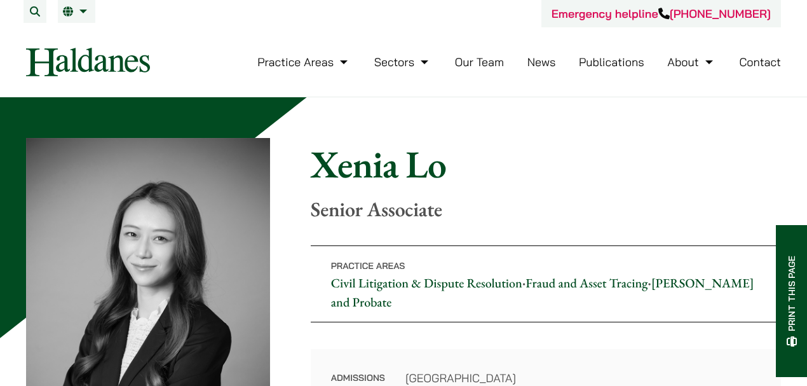
click link "Our Team"
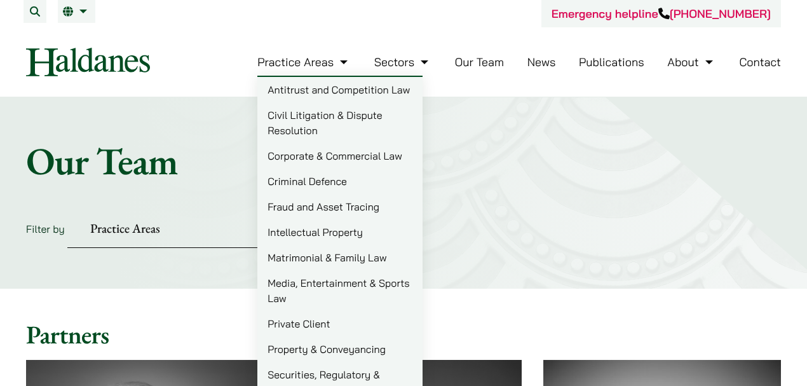
click at [333, 258] on link "Matrimonial & Family Law" at bounding box center [339, 257] width 165 height 25
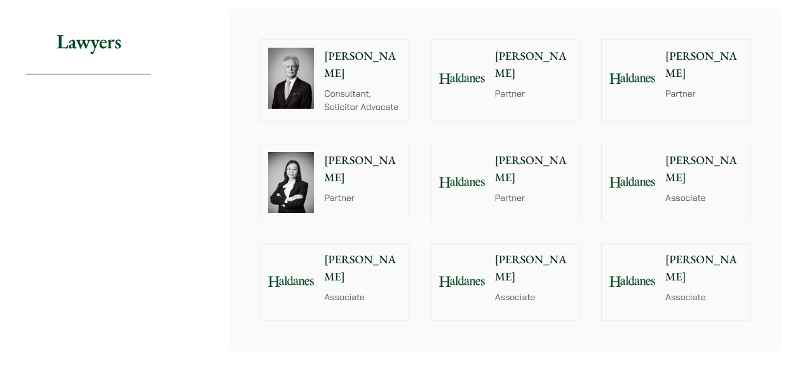
scroll to position [958, 0]
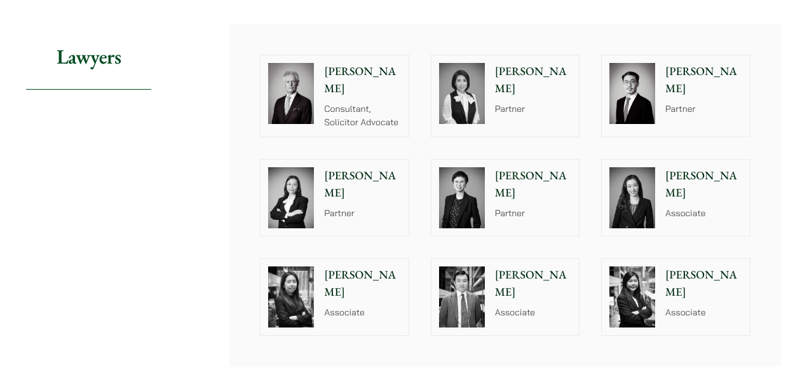
click at [715, 173] on p "[PERSON_NAME]" at bounding box center [703, 184] width 77 height 34
click at [357, 274] on p "[PERSON_NAME]" at bounding box center [362, 283] width 77 height 34
click at [678, 274] on p "Danika Chui" at bounding box center [703, 283] width 77 height 34
click at [505, 270] on p "Ryan Chau" at bounding box center [533, 283] width 77 height 34
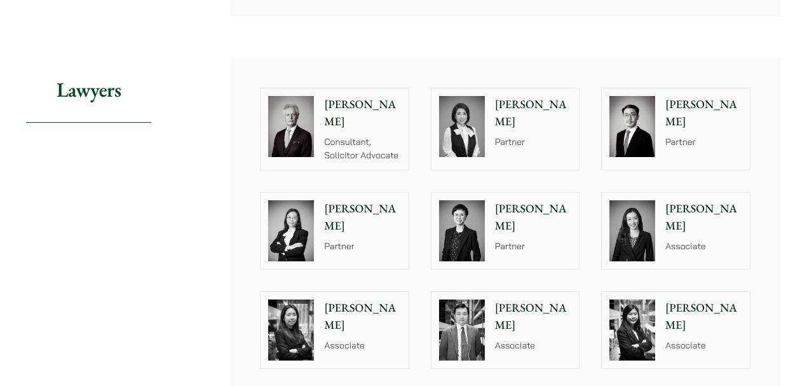
scroll to position [924, 0]
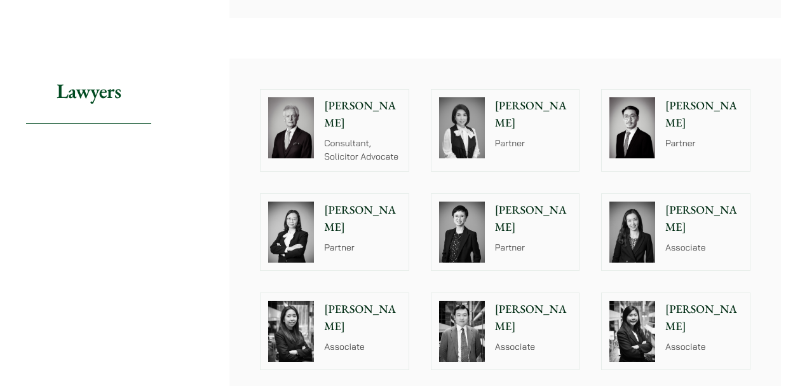
click at [371, 210] on p "Anita Leung" at bounding box center [362, 218] width 77 height 34
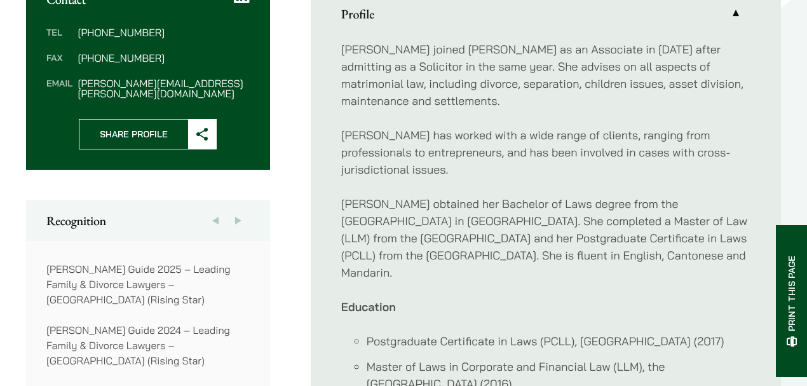
scroll to position [571, 0]
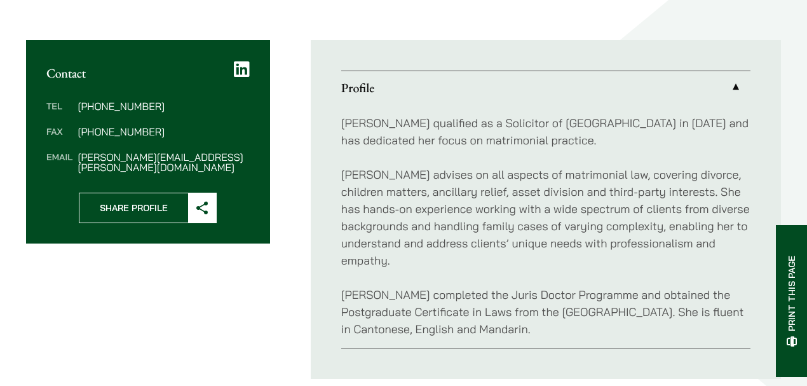
scroll to position [450, 0]
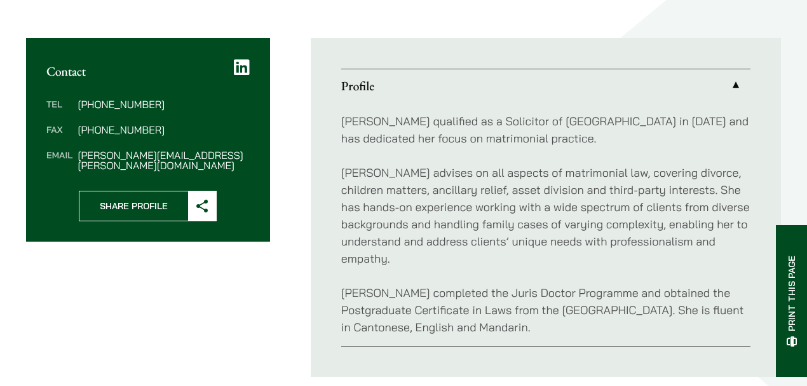
drag, startPoint x: 357, startPoint y: 273, endPoint x: 532, endPoint y: 322, distance: 182.0
click at [532, 322] on div "Alvina qualified as a Solicitor of Hong Kong in 2021 and has dedicated her focu…" at bounding box center [545, 223] width 409 height 243
click at [532, 322] on p "Alvina completed the Juris Doctor Programme and obtained the Postgraduate Certi…" at bounding box center [545, 309] width 409 height 51
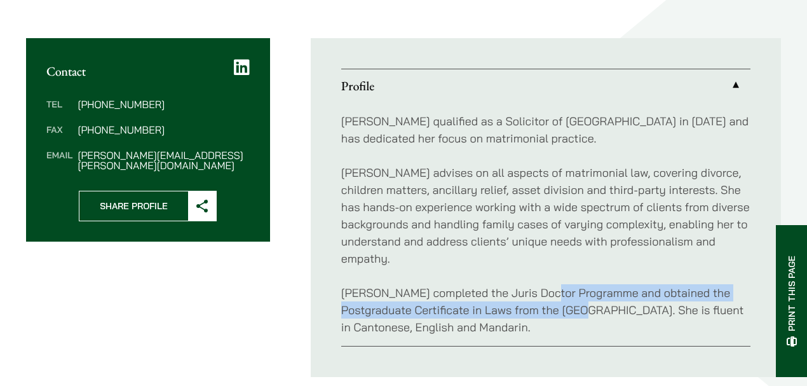
drag, startPoint x: 541, startPoint y: 291, endPoint x: 545, endPoint y: 316, distance: 25.7
click at [545, 316] on p "Alvina completed the Juris Doctor Programme and obtained the Postgraduate Certi…" at bounding box center [545, 309] width 409 height 51
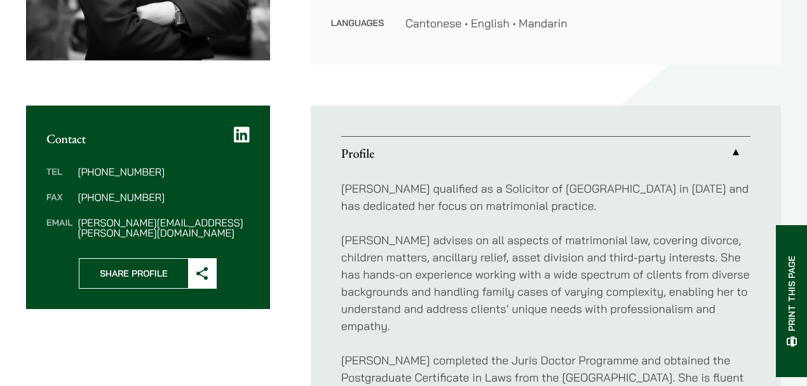
scroll to position [347, 0]
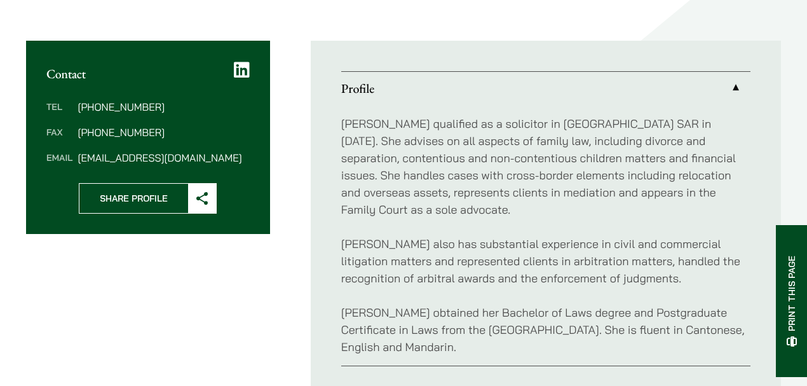
scroll to position [462, 0]
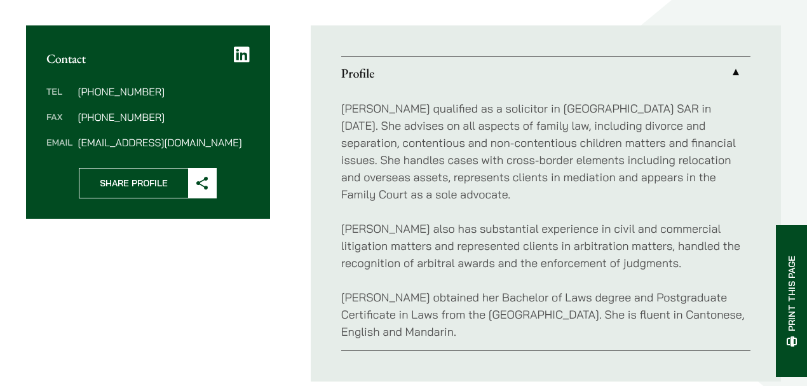
drag, startPoint x: 0, startPoint y: 0, endPoint x: 678, endPoint y: 307, distance: 744.8
click at [678, 307] on p "[PERSON_NAME] obtained her Bachelor of Laws degree and Postgraduate Certificate…" at bounding box center [545, 313] width 409 height 51
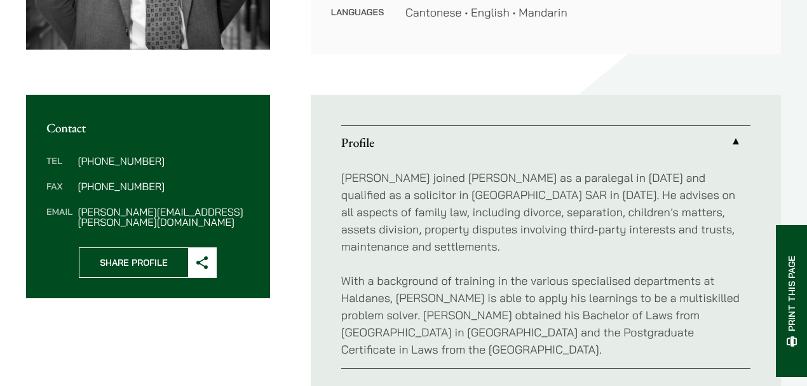
scroll to position [401, 0]
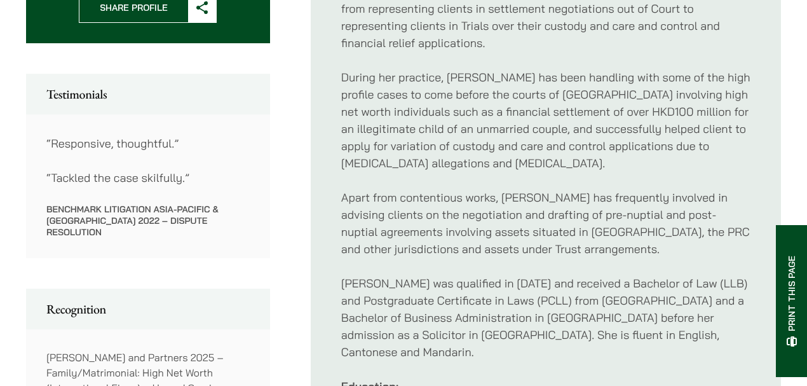
scroll to position [671, 0]
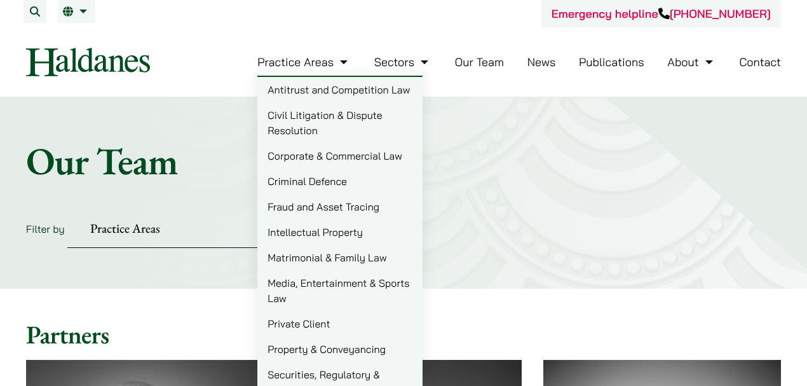
click at [328, 183] on link "Criminal Defence" at bounding box center [339, 180] width 165 height 25
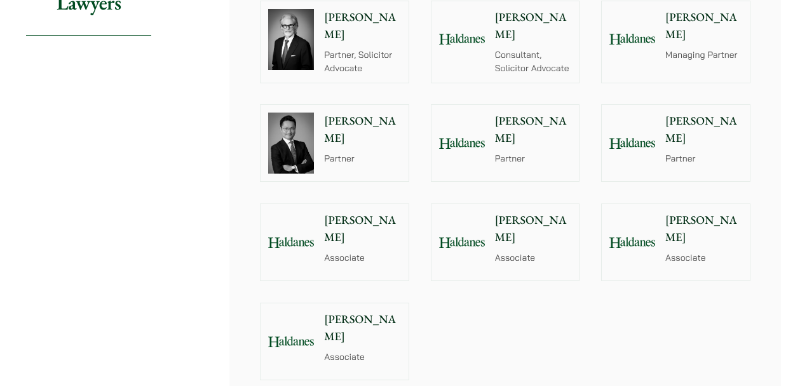
scroll to position [1475, 0]
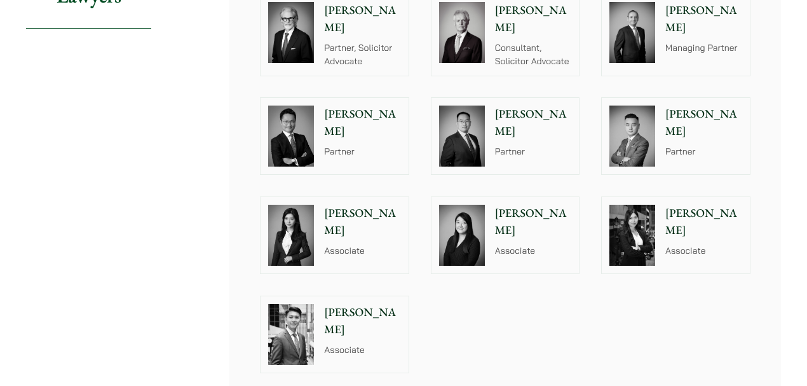
click at [651, 219] on img at bounding box center [632, 235] width 46 height 61
click at [404, 223] on div "[PERSON_NAME] Associate" at bounding box center [364, 235] width 87 height 76
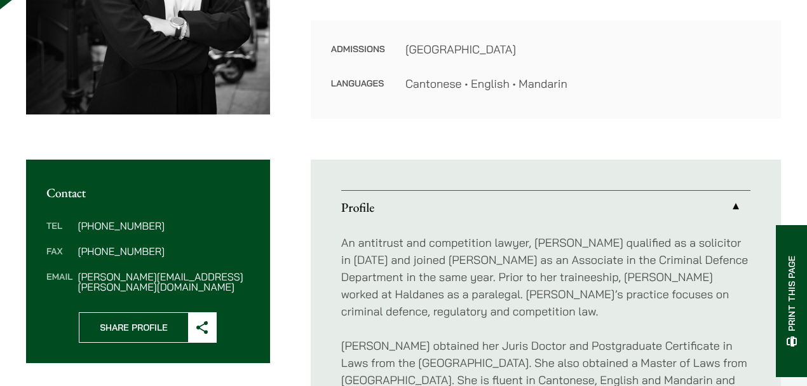
scroll to position [421, 0]
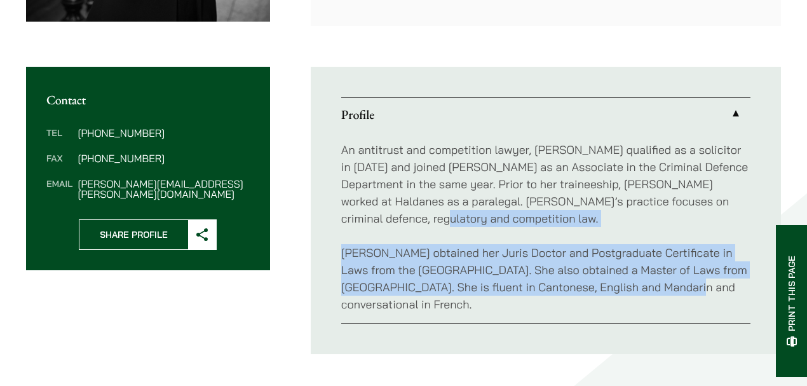
drag, startPoint x: 0, startPoint y: 0, endPoint x: 659, endPoint y: 279, distance: 715.3
click at [659, 279] on div "An antitrust and competition lawyer, Joanne qualified as a solicitor in 2023 an…" at bounding box center [545, 227] width 409 height 192
click at [659, 279] on p "Joanne obtained her Juris Doctor and Postgraduate Certificate in Laws from the …" at bounding box center [545, 278] width 409 height 69
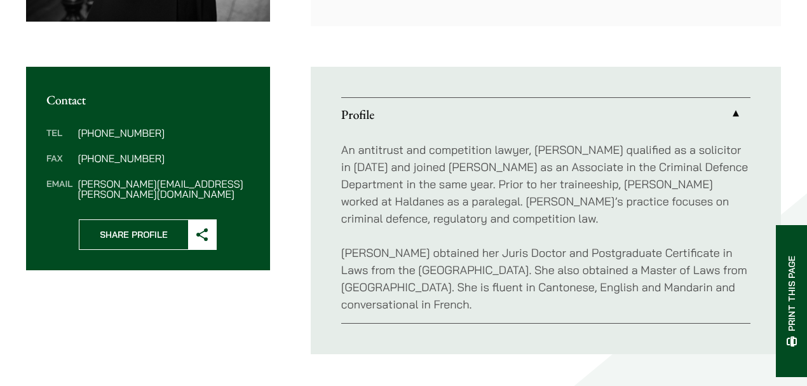
drag, startPoint x: 657, startPoint y: 254, endPoint x: 666, endPoint y: 299, distance: 46.0
click at [666, 299] on p "Joanne obtained her Juris Doctor and Postgraduate Certificate in Laws from the …" at bounding box center [545, 278] width 409 height 69
drag, startPoint x: 460, startPoint y: 274, endPoint x: 563, endPoint y: 302, distance: 107.4
click at [563, 302] on p "Joanne obtained her Juris Doctor and Postgraduate Certificate in Laws from the …" at bounding box center [545, 278] width 409 height 69
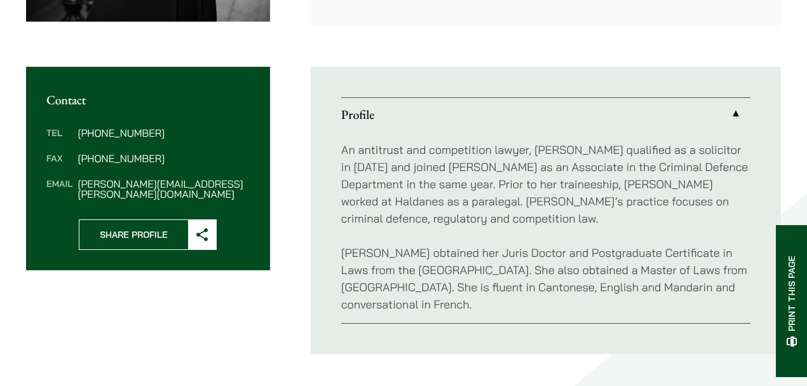
click at [563, 302] on p "Joanne obtained her Juris Doctor and Postgraduate Certificate in Laws from the …" at bounding box center [545, 278] width 409 height 69
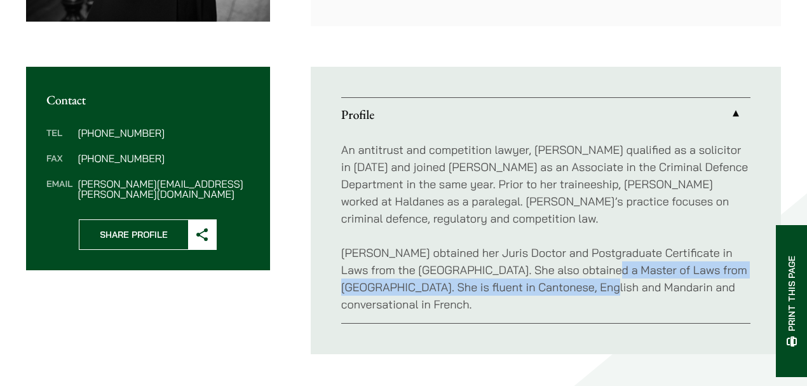
drag, startPoint x: 579, startPoint y: 266, endPoint x: 579, endPoint y: 293, distance: 28.0
click at [579, 293] on p "Joanne obtained her Juris Doctor and Postgraduate Certificate in Laws from the …" at bounding box center [545, 278] width 409 height 69
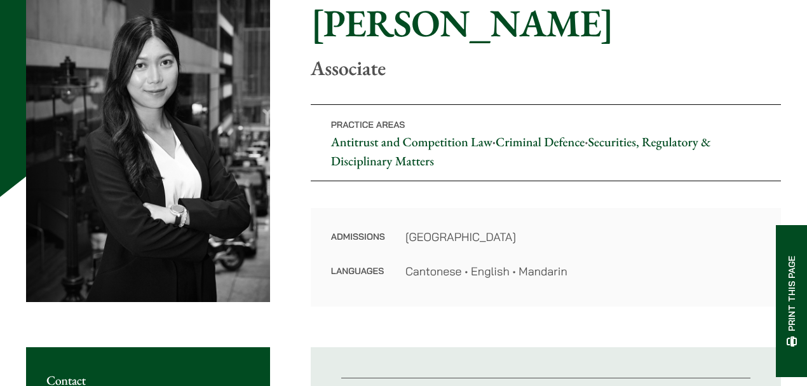
scroll to position [140, 0]
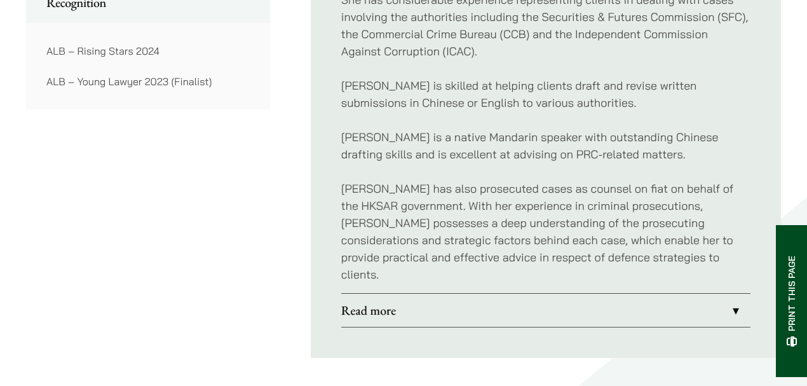
scroll to position [1114, 0]
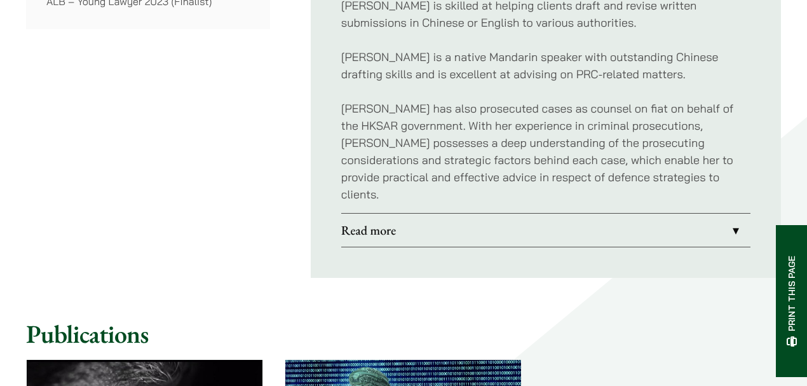
click at [408, 214] on link "Read more" at bounding box center [545, 229] width 409 height 33
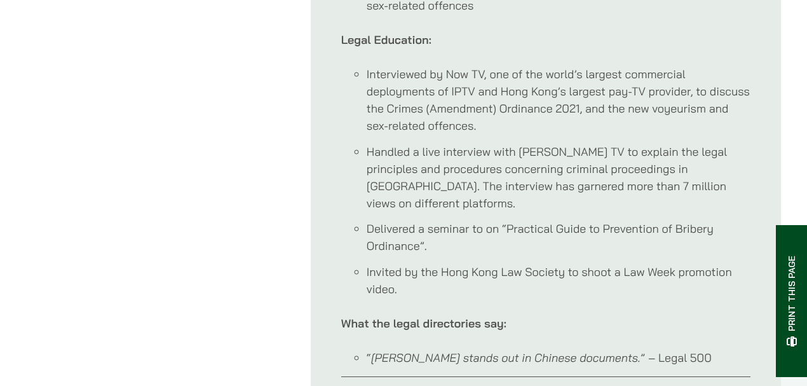
scroll to position [1449, 0]
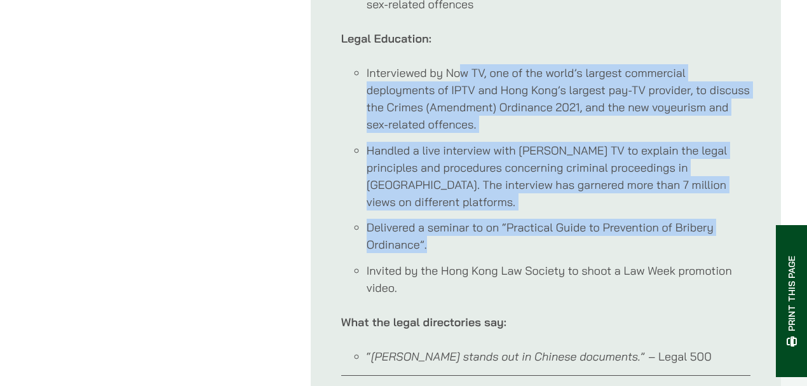
drag, startPoint x: 462, startPoint y: 67, endPoint x: 502, endPoint y: 222, distance: 160.1
click at [502, 222] on ul "Interviewed by Now TV, one of the world’s largest commercial deployments of IPT…" at bounding box center [545, 180] width 409 height 232
click at [502, 222] on li "Delivered a seminar to on “Practical Guide to Prevention of Bribery Ordinance”." at bounding box center [559, 236] width 384 height 34
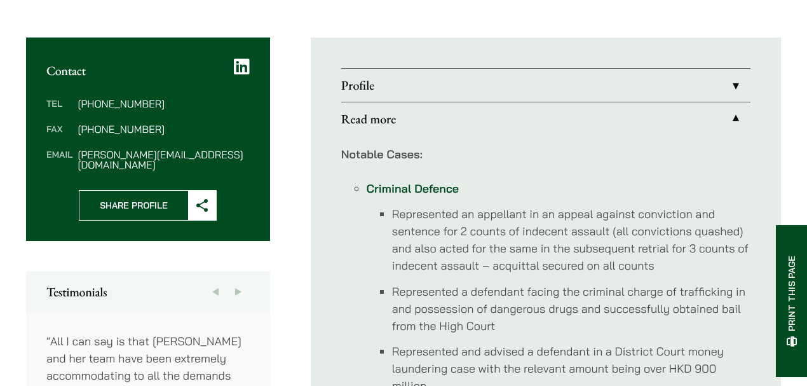
scroll to position [450, 0]
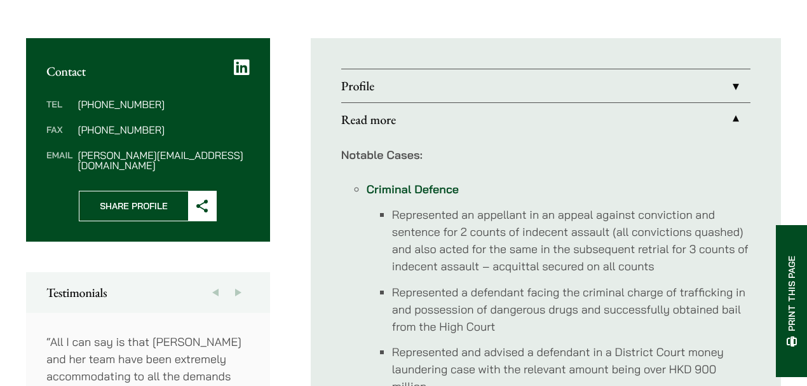
click at [612, 88] on link "Profile" at bounding box center [545, 85] width 409 height 33
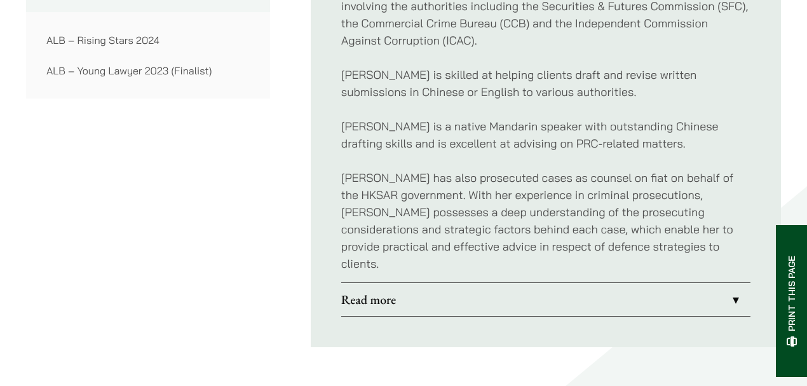
scroll to position [1077, 0]
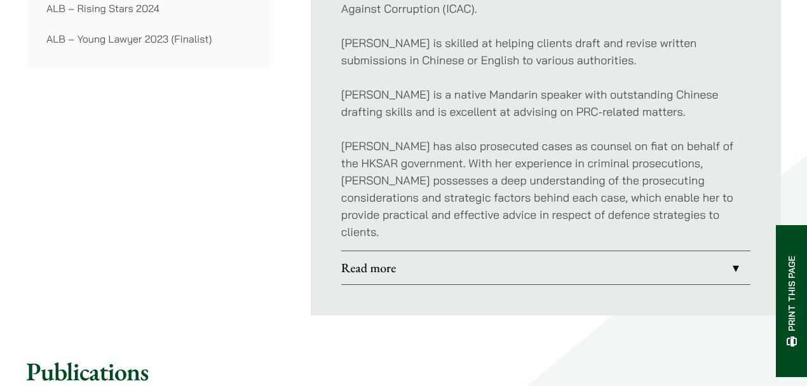
click at [429, 251] on link "Read more" at bounding box center [545, 267] width 409 height 33
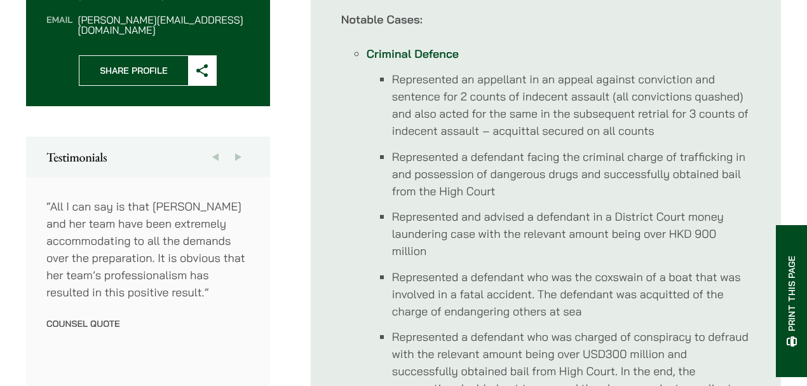
scroll to position [571, 0]
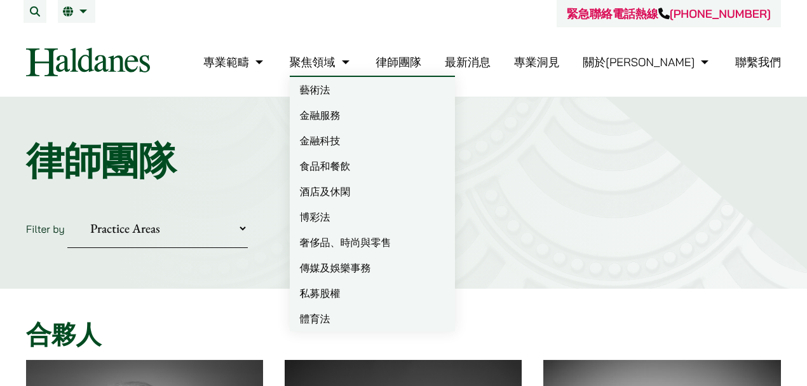
click at [387, 91] on link "藝術法" at bounding box center [372, 89] width 165 height 25
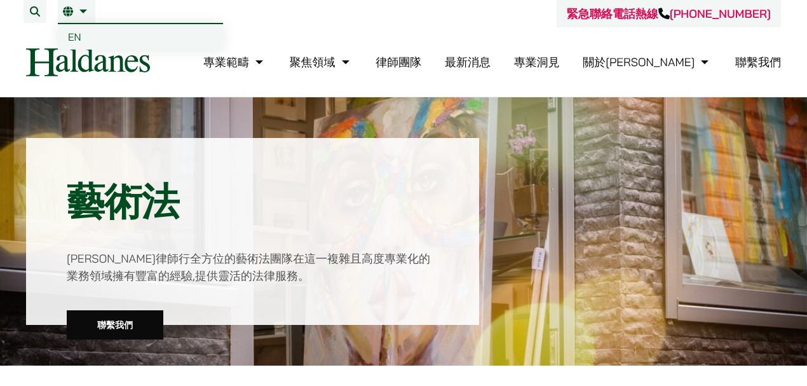
click at [74, 32] on span "EN" at bounding box center [74, 36] width 13 height 13
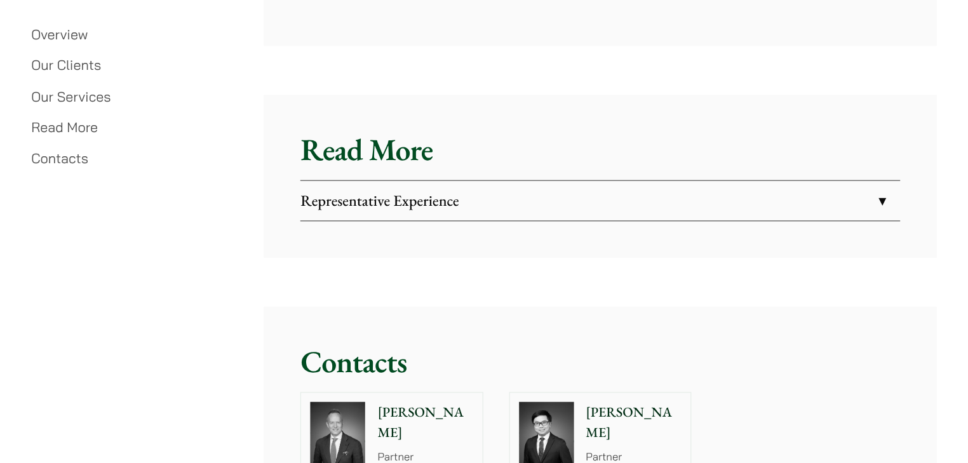
scroll to position [3006, 0]
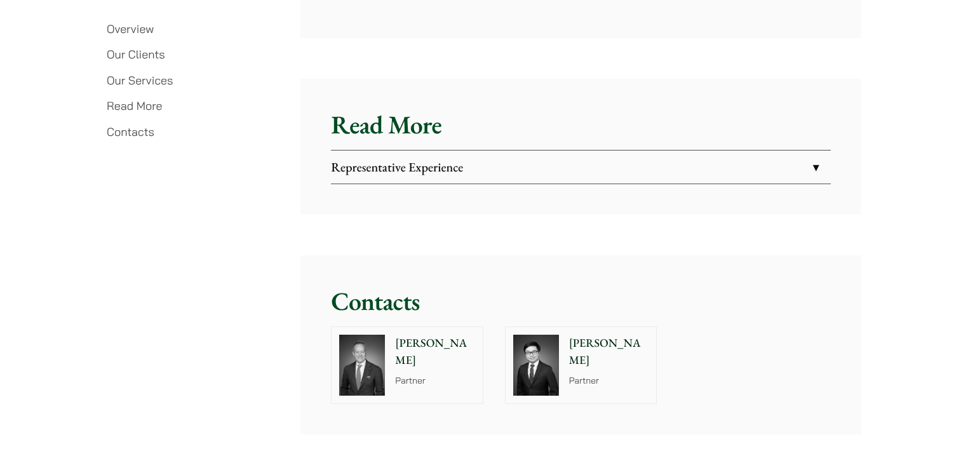
drag, startPoint x: 682, startPoint y: 13, endPoint x: 616, endPoint y: 151, distance: 152.9
click at [616, 151] on link "Representative Experience" at bounding box center [580, 167] width 499 height 33
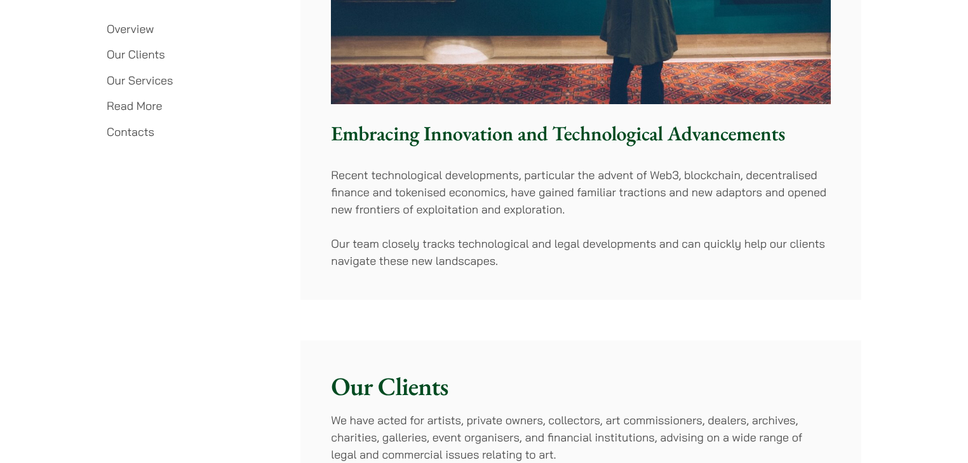
scroll to position [1641, 0]
